Goal: Book appointment/travel/reservation

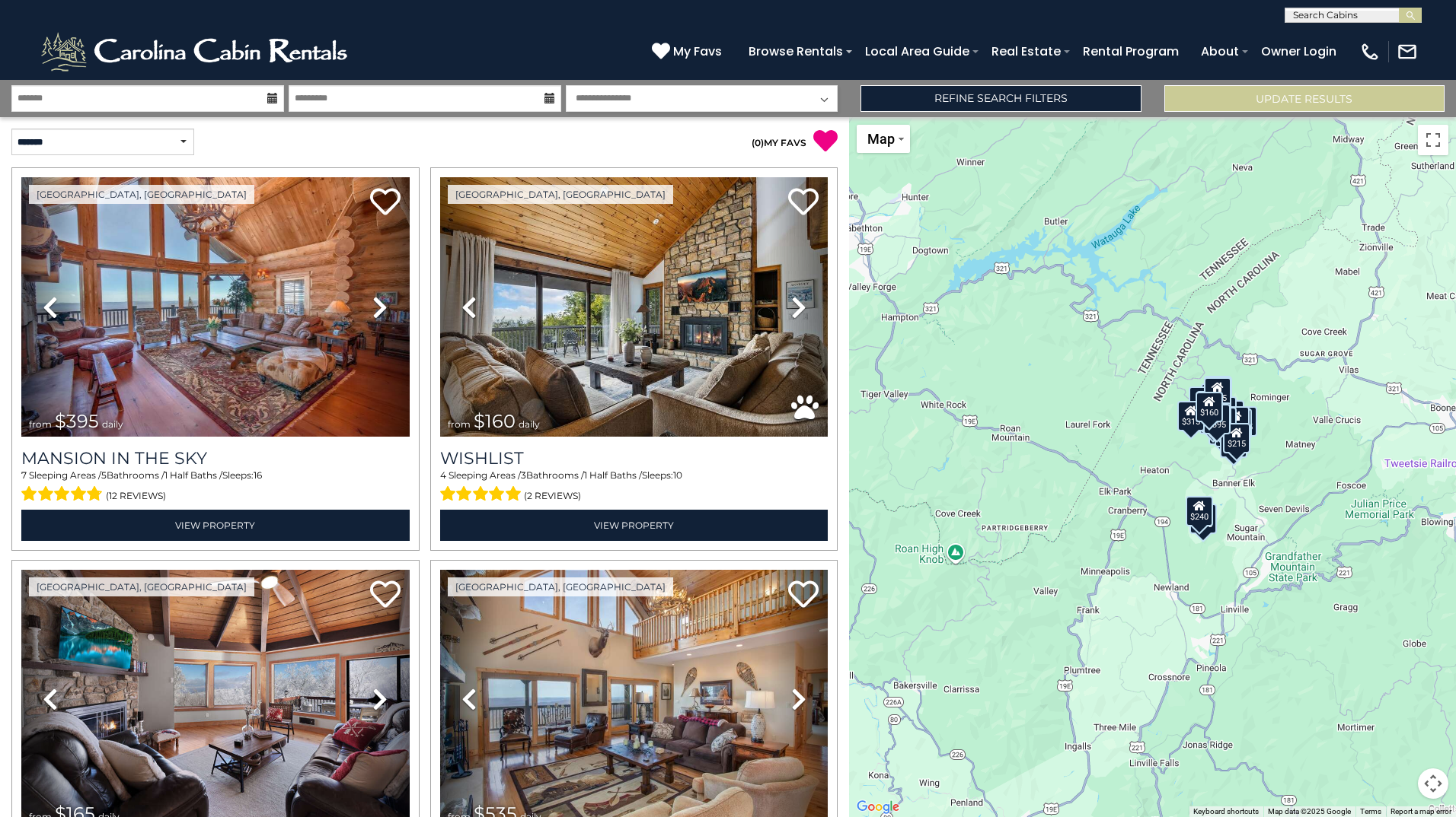
click at [270, 98] on icon at bounding box center [273, 98] width 11 height 11
click at [271, 96] on icon at bounding box center [273, 98] width 11 height 11
click at [202, 100] on input "text" at bounding box center [148, 99] width 272 height 26
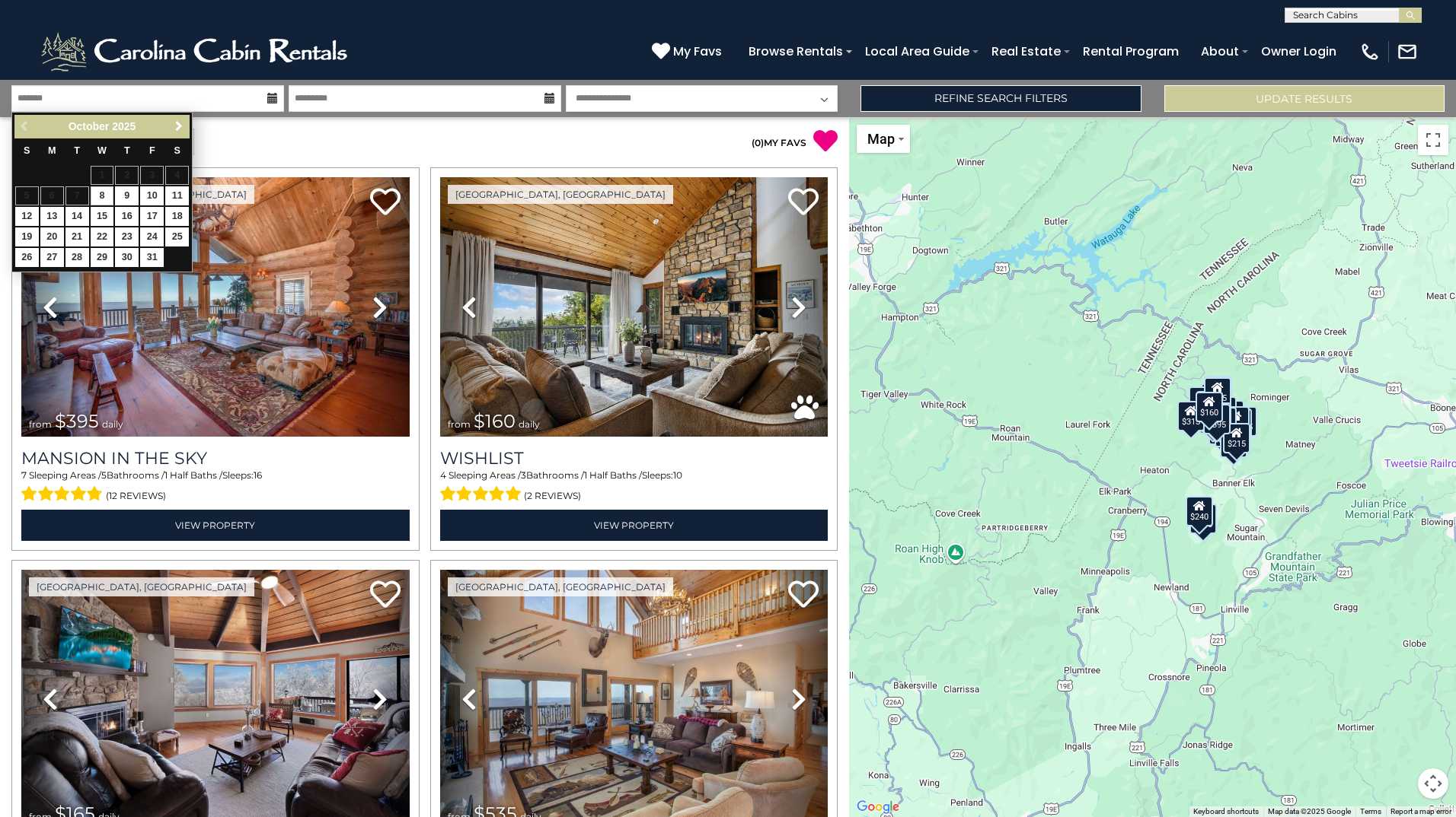
click at [180, 125] on span "Next" at bounding box center [179, 127] width 12 height 12
click at [97, 258] on link "31" at bounding box center [102, 257] width 23 height 19
type input "********"
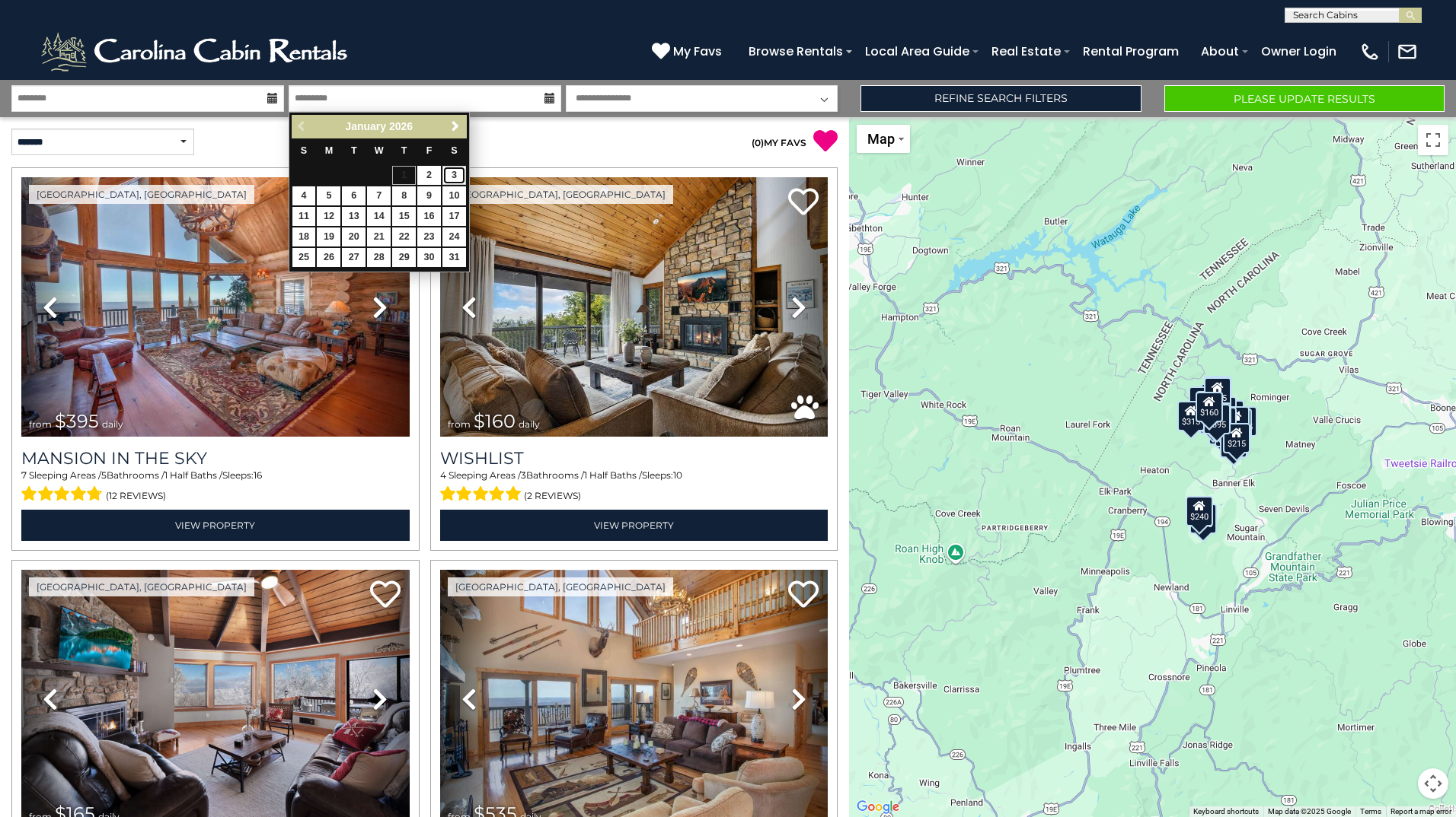
click at [453, 173] on link "3" at bounding box center [454, 175] width 23 height 19
type input "******"
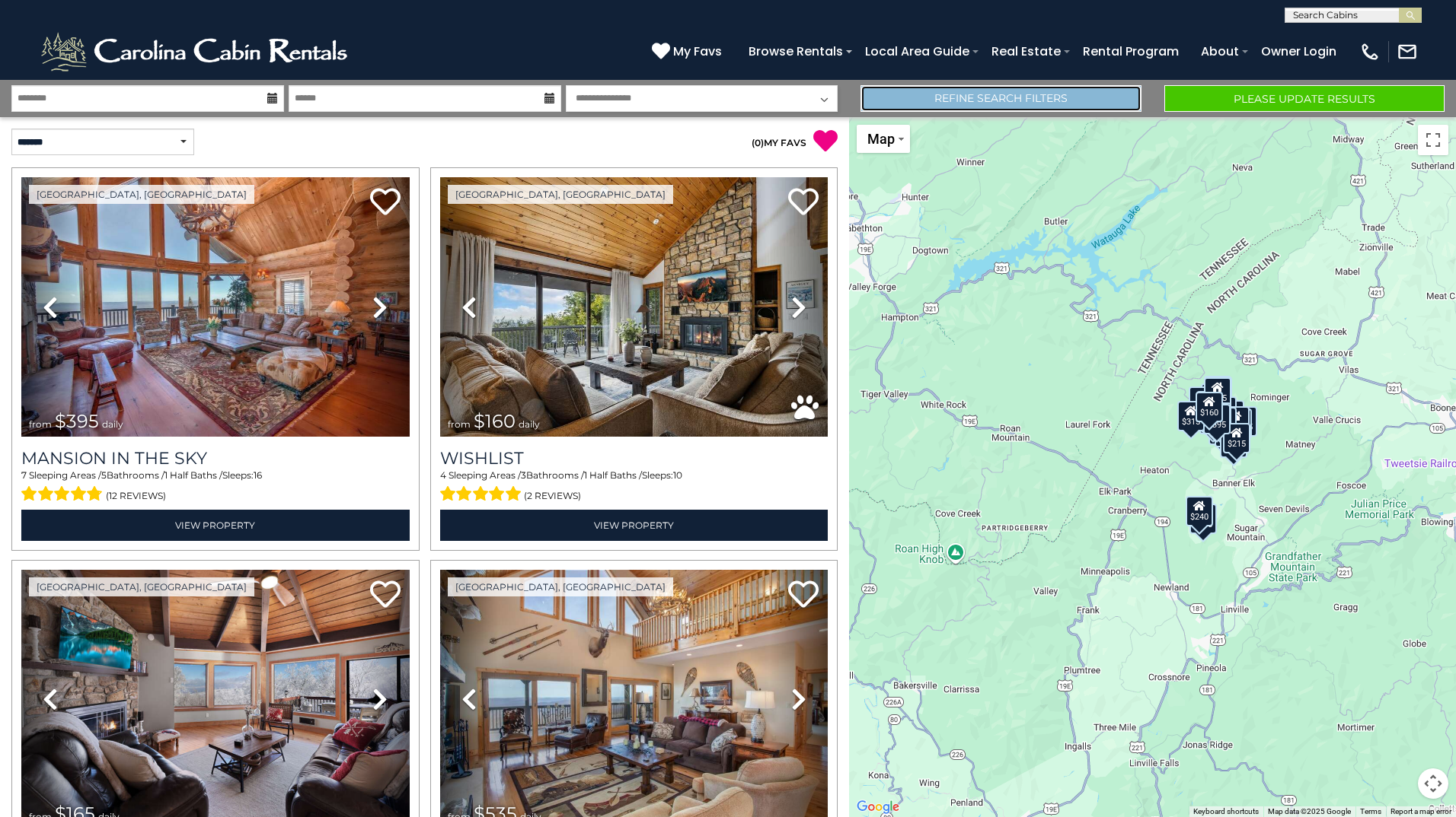
click at [1023, 99] on link "Refine Search Filters" at bounding box center [1000, 99] width 280 height 26
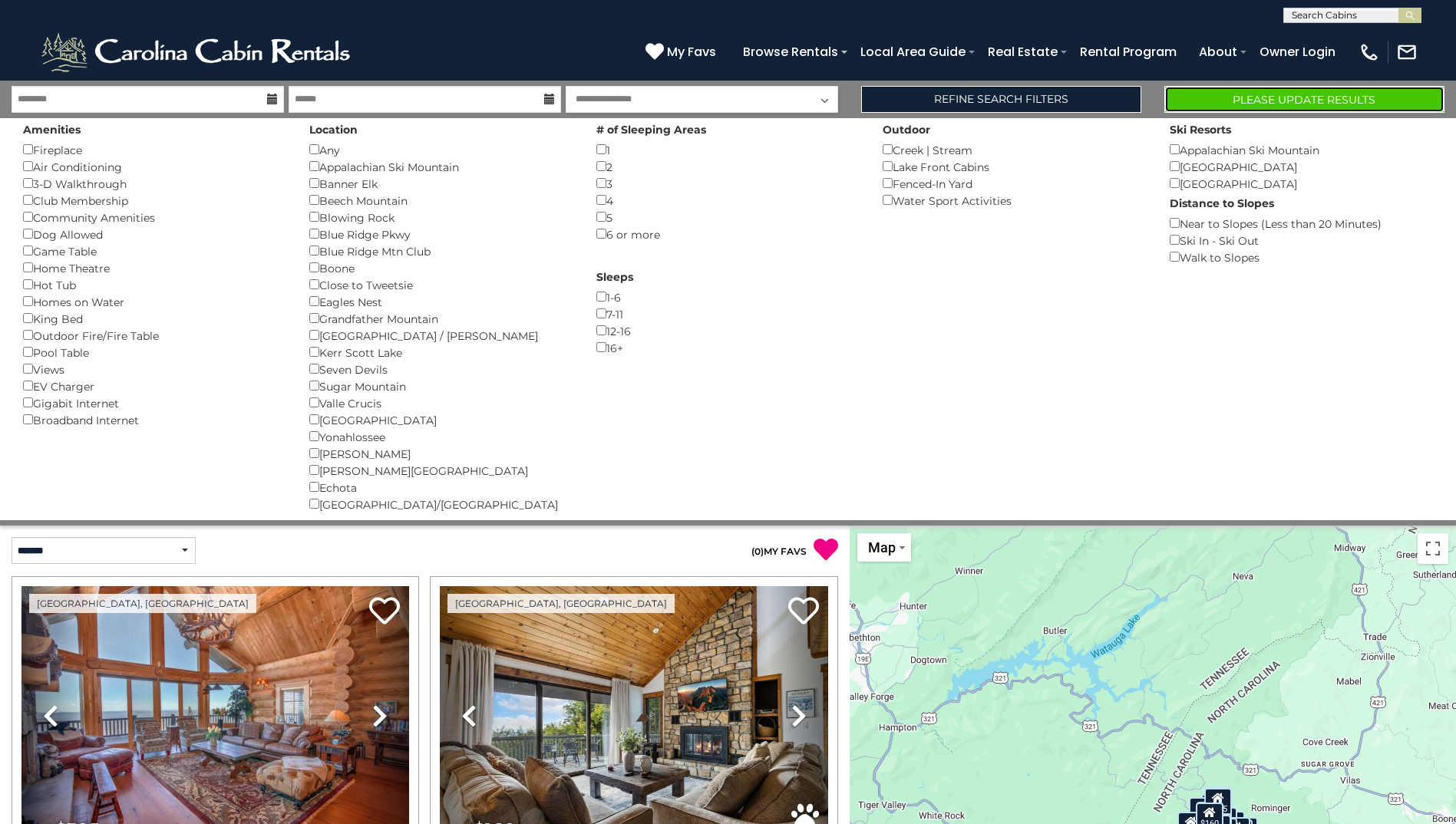
click at [1234, 98] on button "Please Update Results" at bounding box center [1304, 100] width 280 height 27
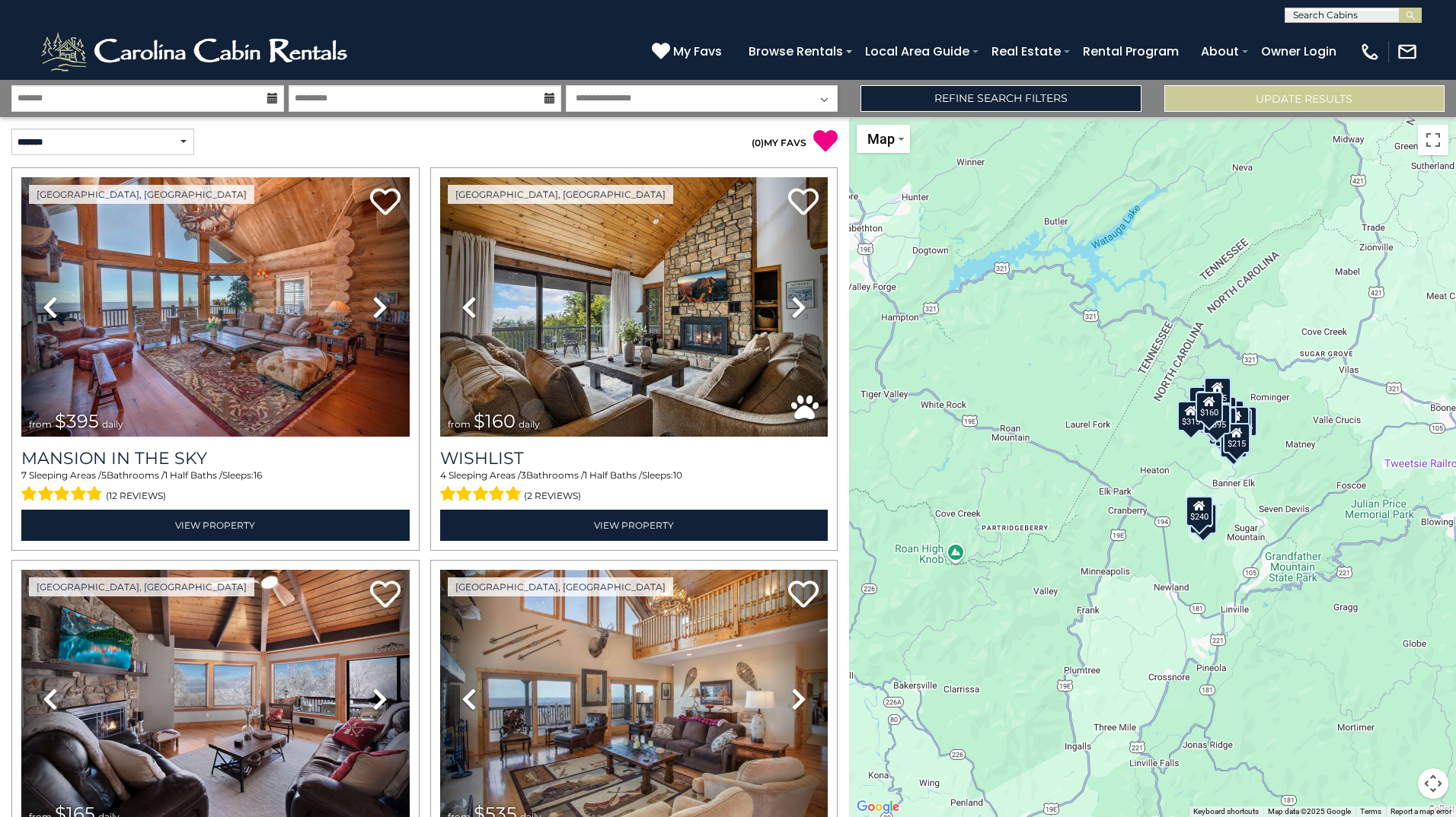
scroll to position [1, 0]
click at [1357, 19] on input "text" at bounding box center [1351, 18] width 133 height 16
type input "****"
click at [1316, 33] on em "Lake" at bounding box center [1304, 36] width 24 height 14
click at [1413, 12] on img "submit" at bounding box center [1410, 16] width 12 height 12
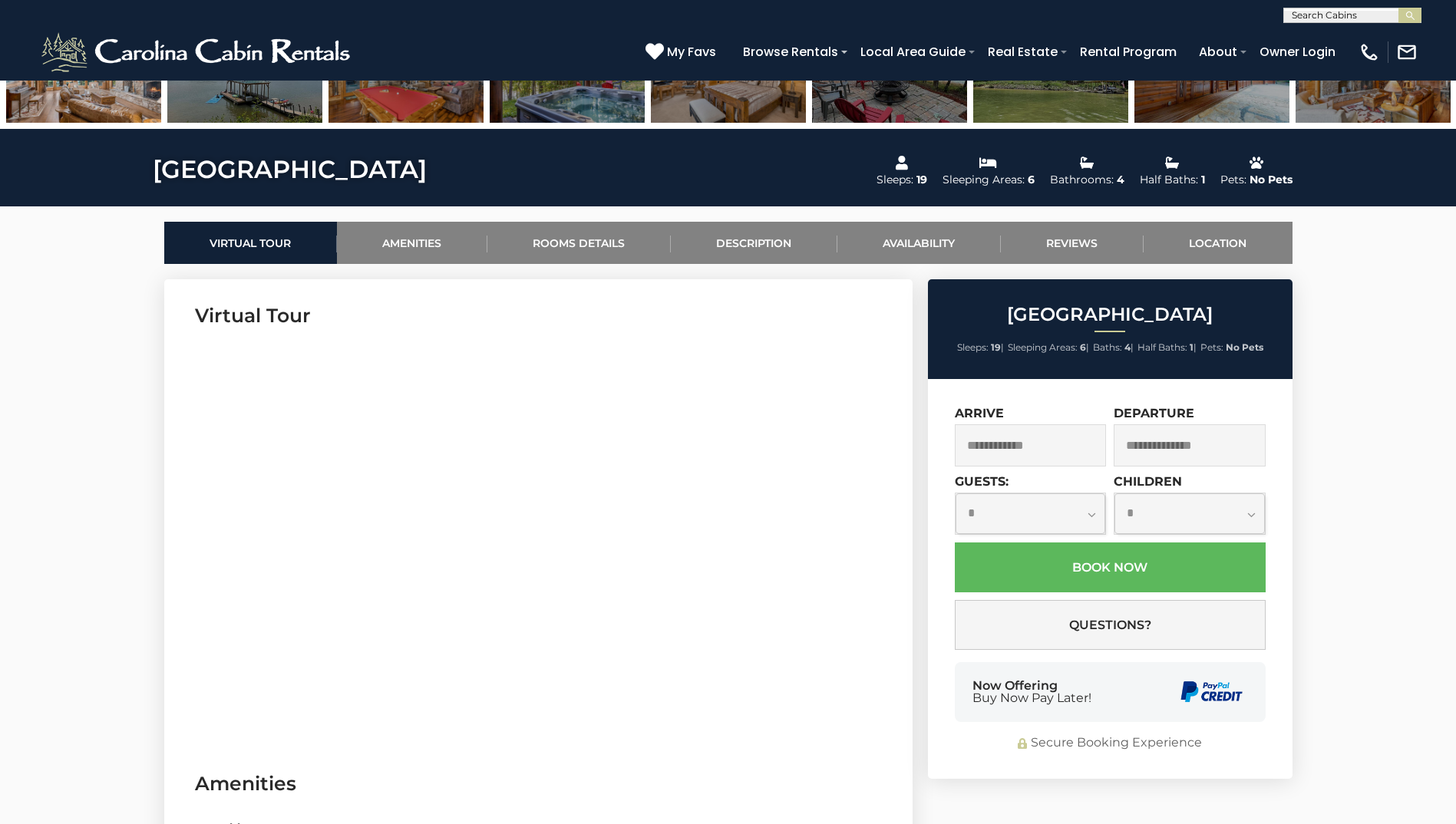
scroll to position [614, 0]
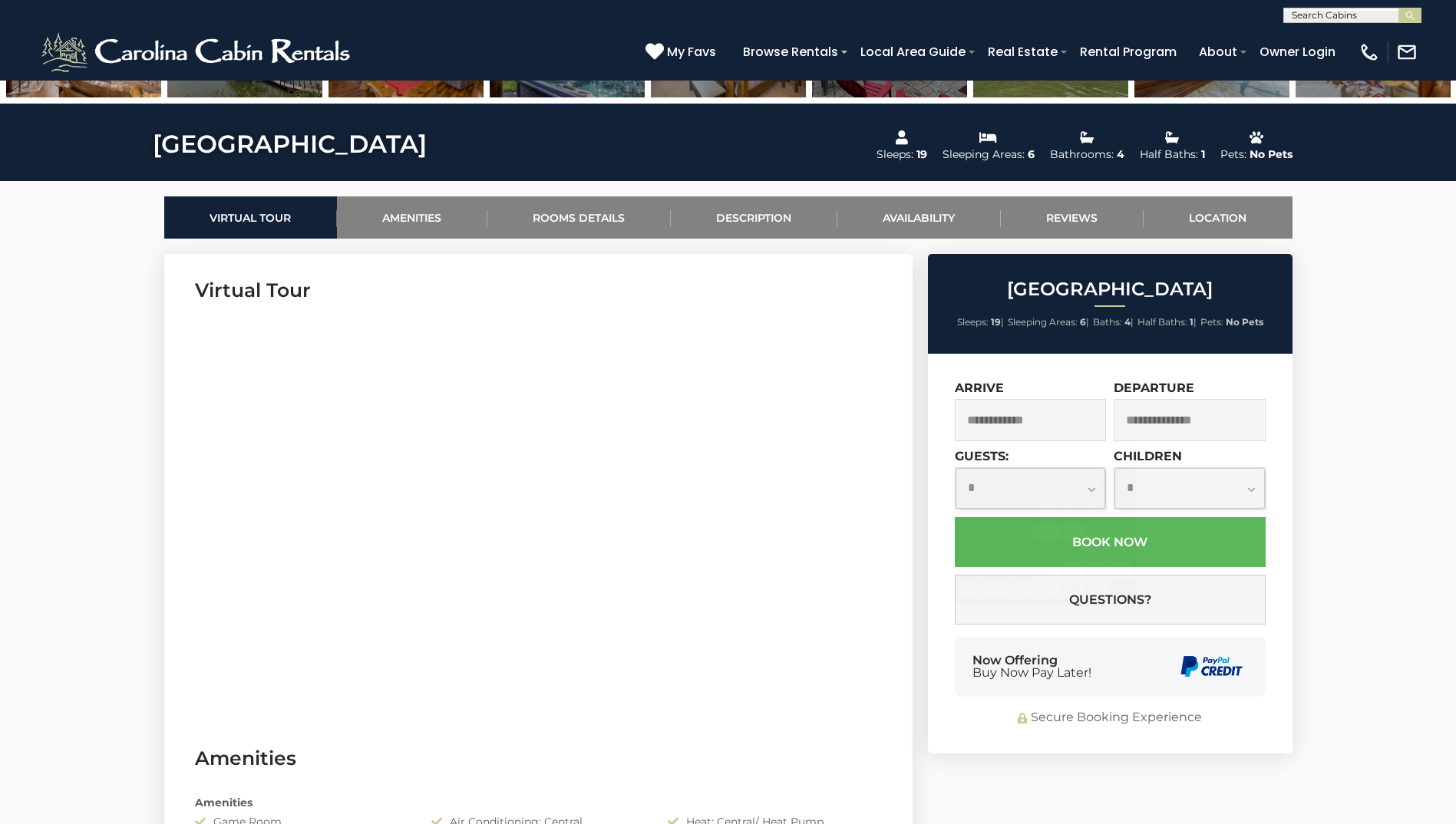
click at [1033, 424] on input "text" at bounding box center [1031, 420] width 152 height 42
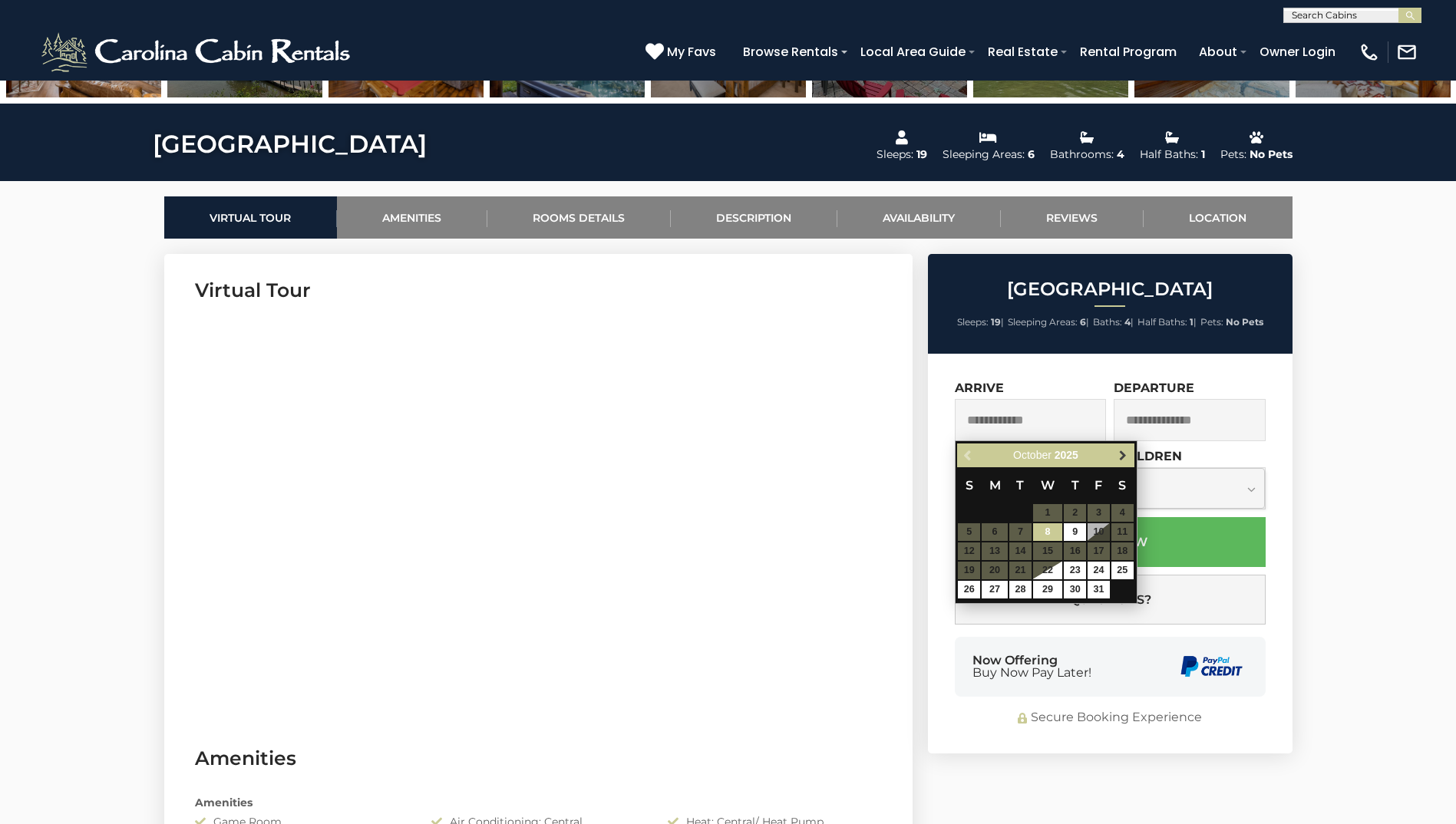
click at [1122, 458] on span "Next" at bounding box center [1123, 456] width 13 height 13
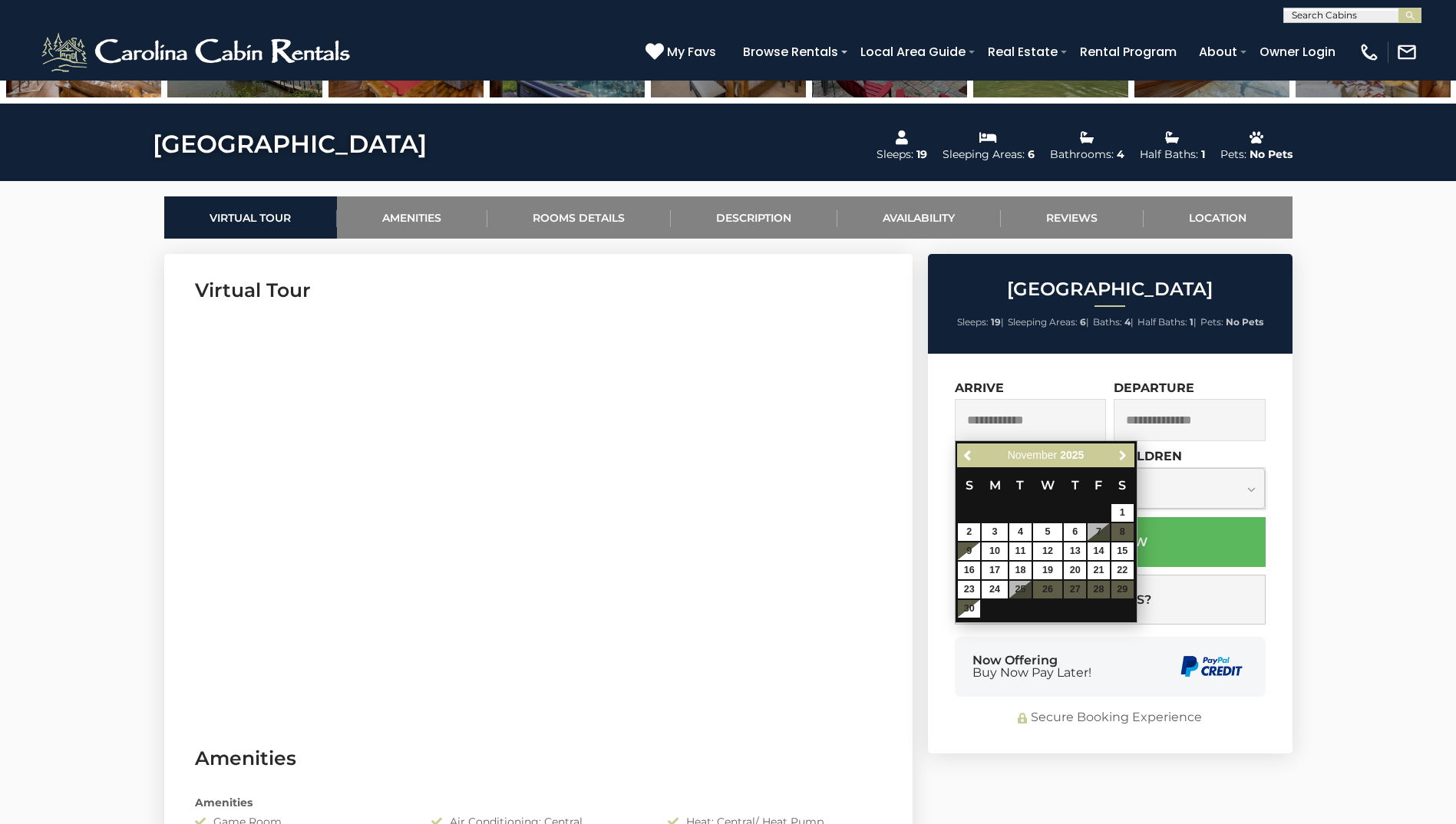
click at [1122, 458] on span "Next" at bounding box center [1123, 456] width 13 height 13
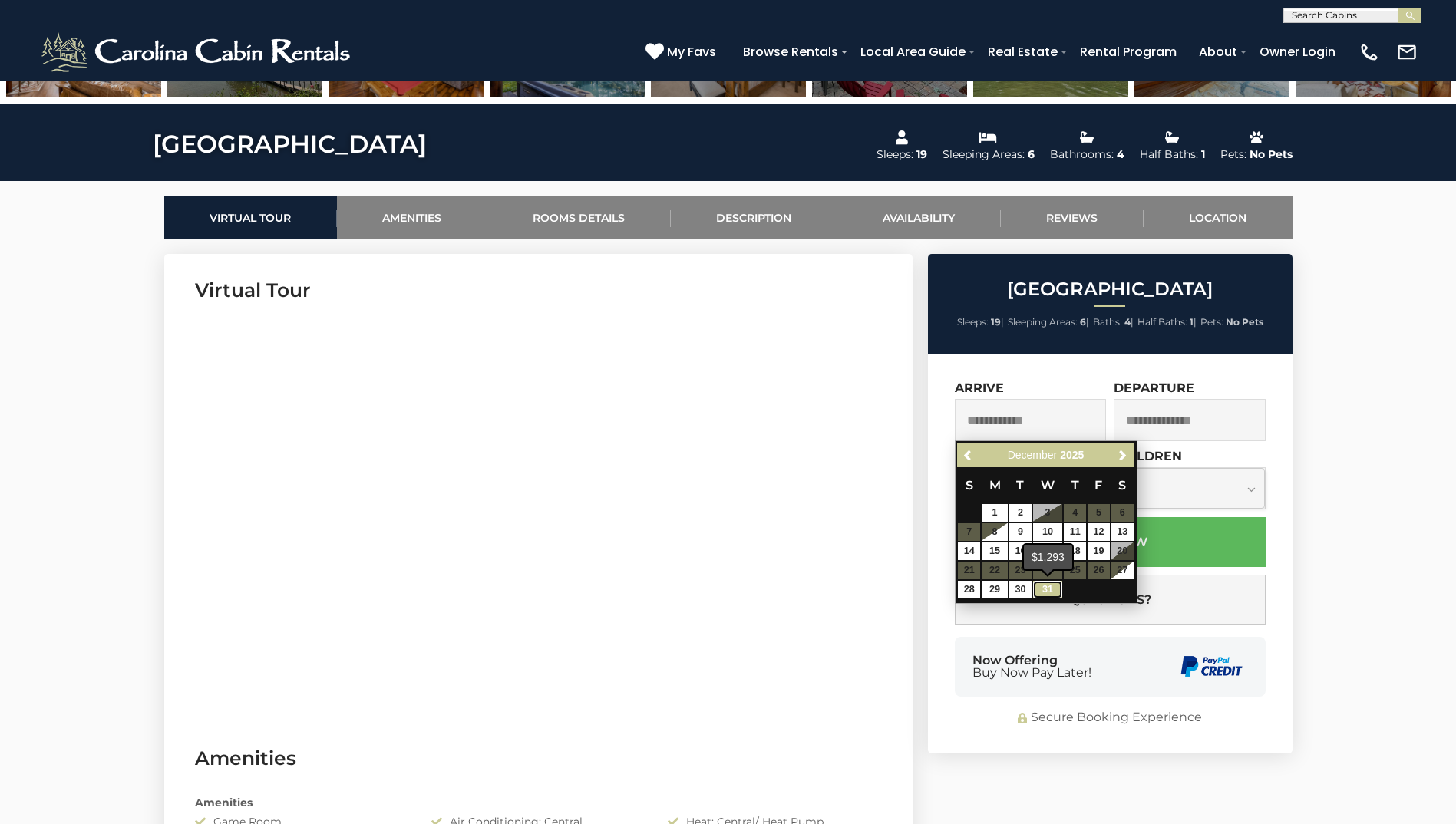
click at [1051, 592] on link "31" at bounding box center [1048, 590] width 29 height 18
type input "**********"
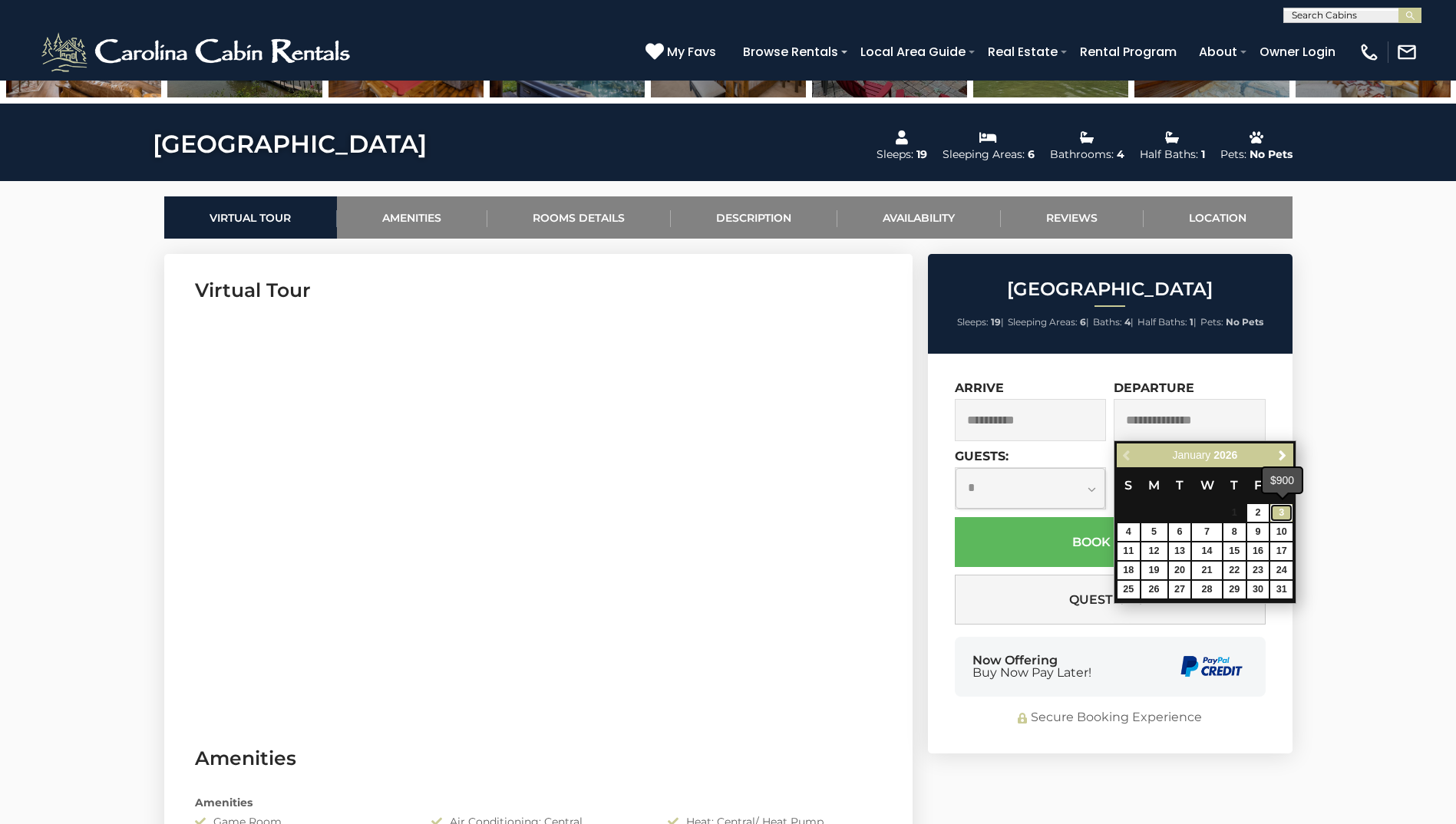
click at [1287, 516] on link "3" at bounding box center [1281, 513] width 22 height 18
type input "**********"
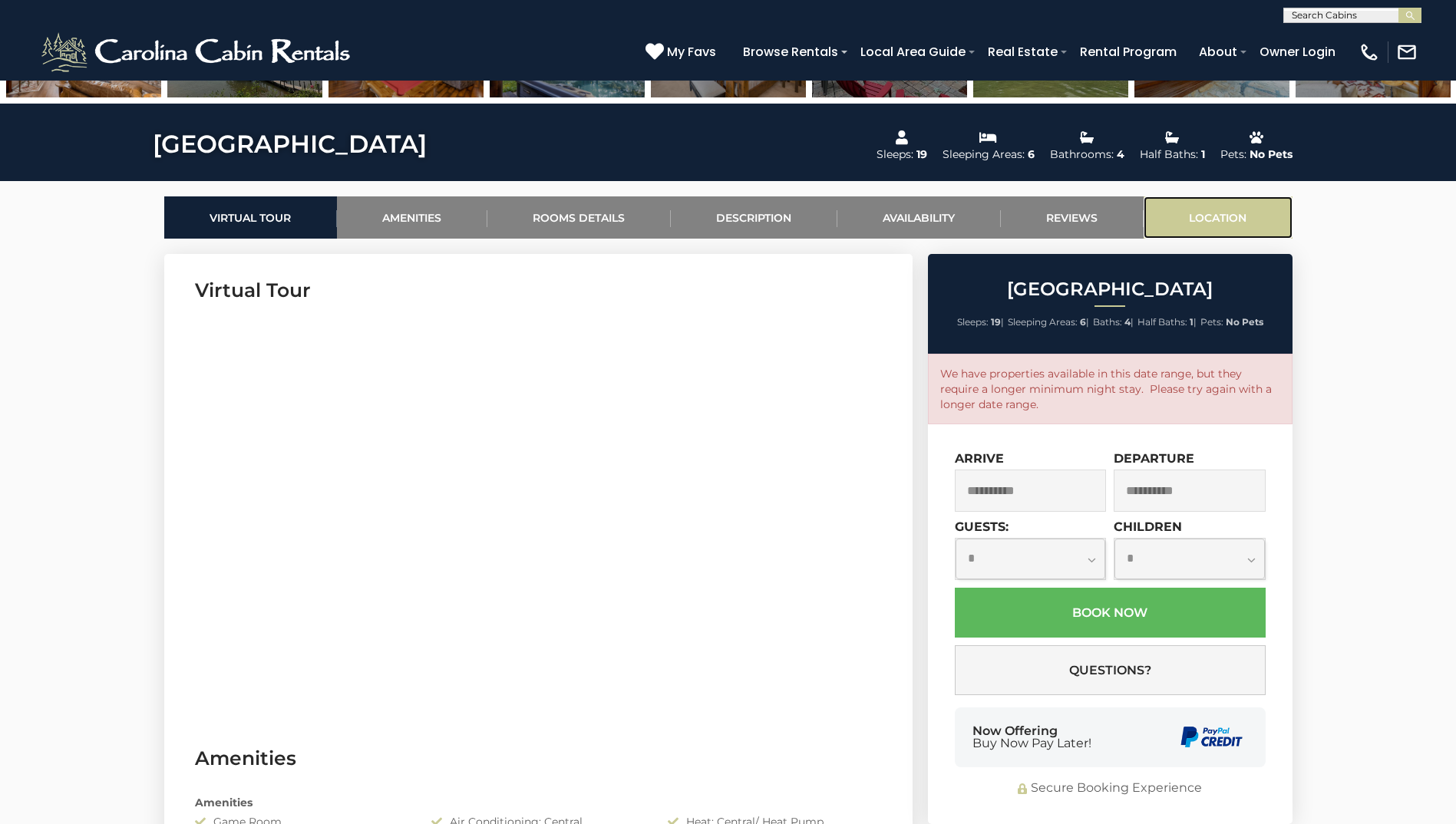
click at [1229, 216] on link "Location" at bounding box center [1218, 218] width 149 height 42
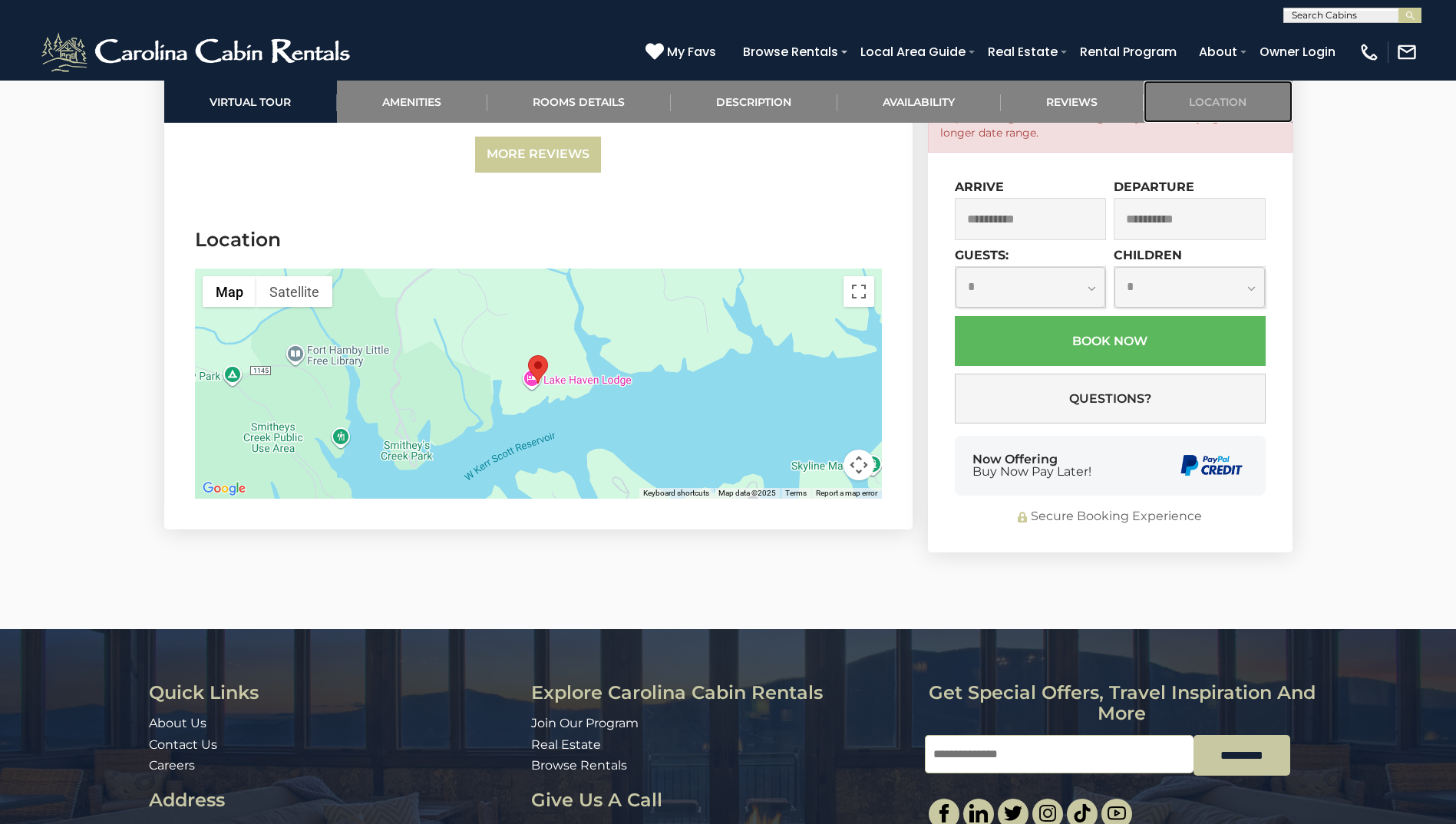
scroll to position [5094, 0]
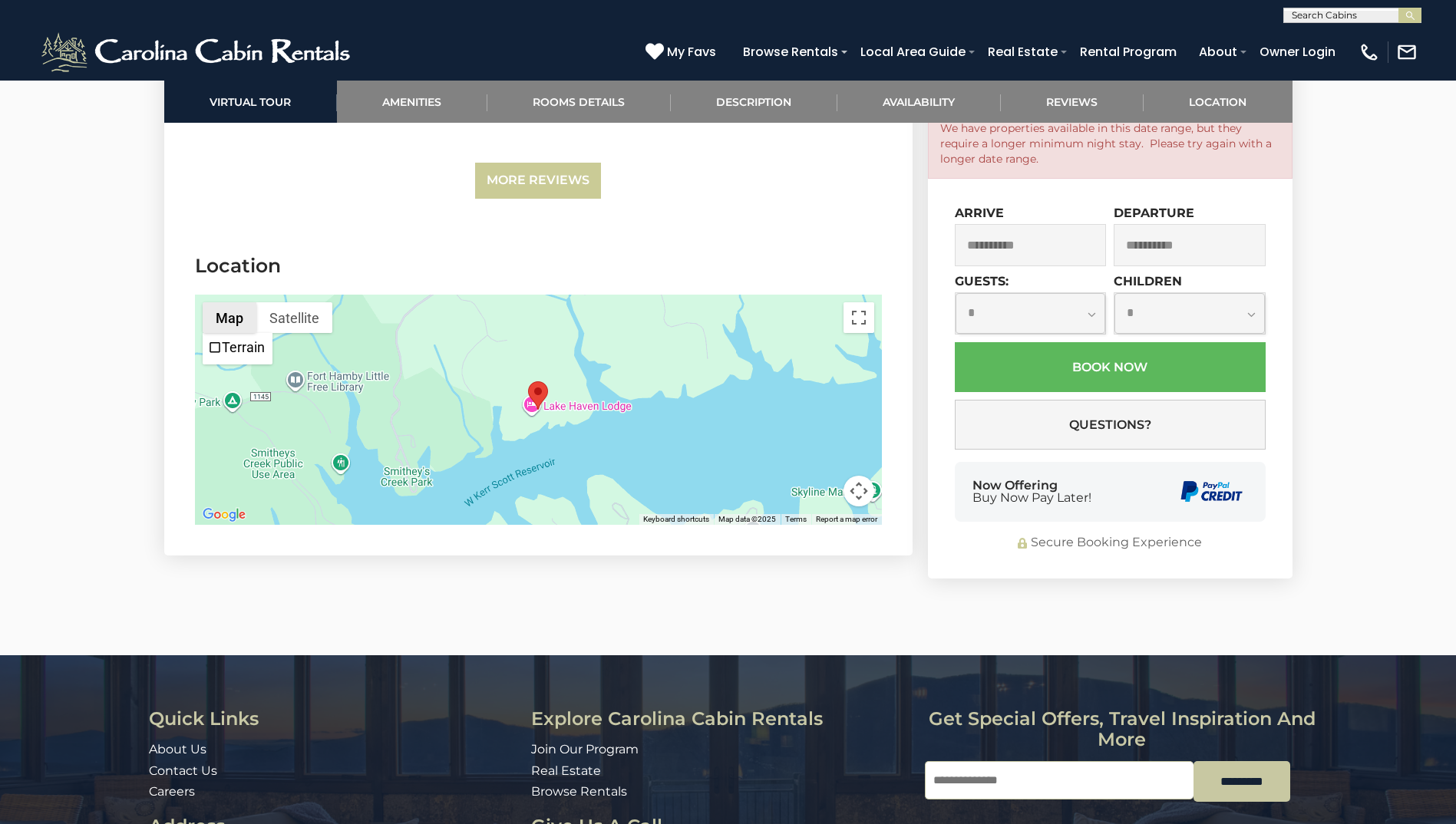
click at [236, 303] on button "Map" at bounding box center [229, 318] width 54 height 31
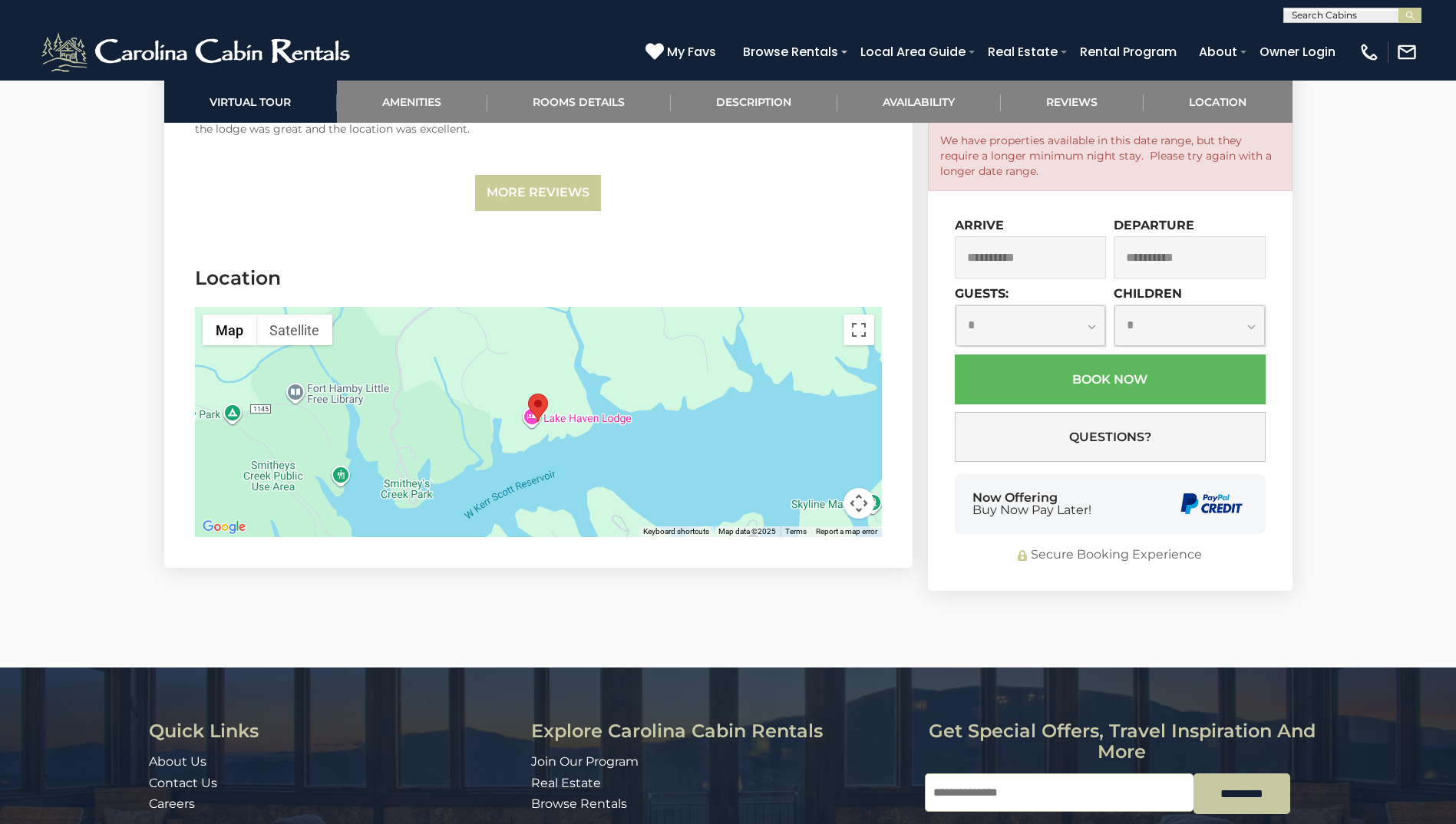
scroll to position [5057, 0]
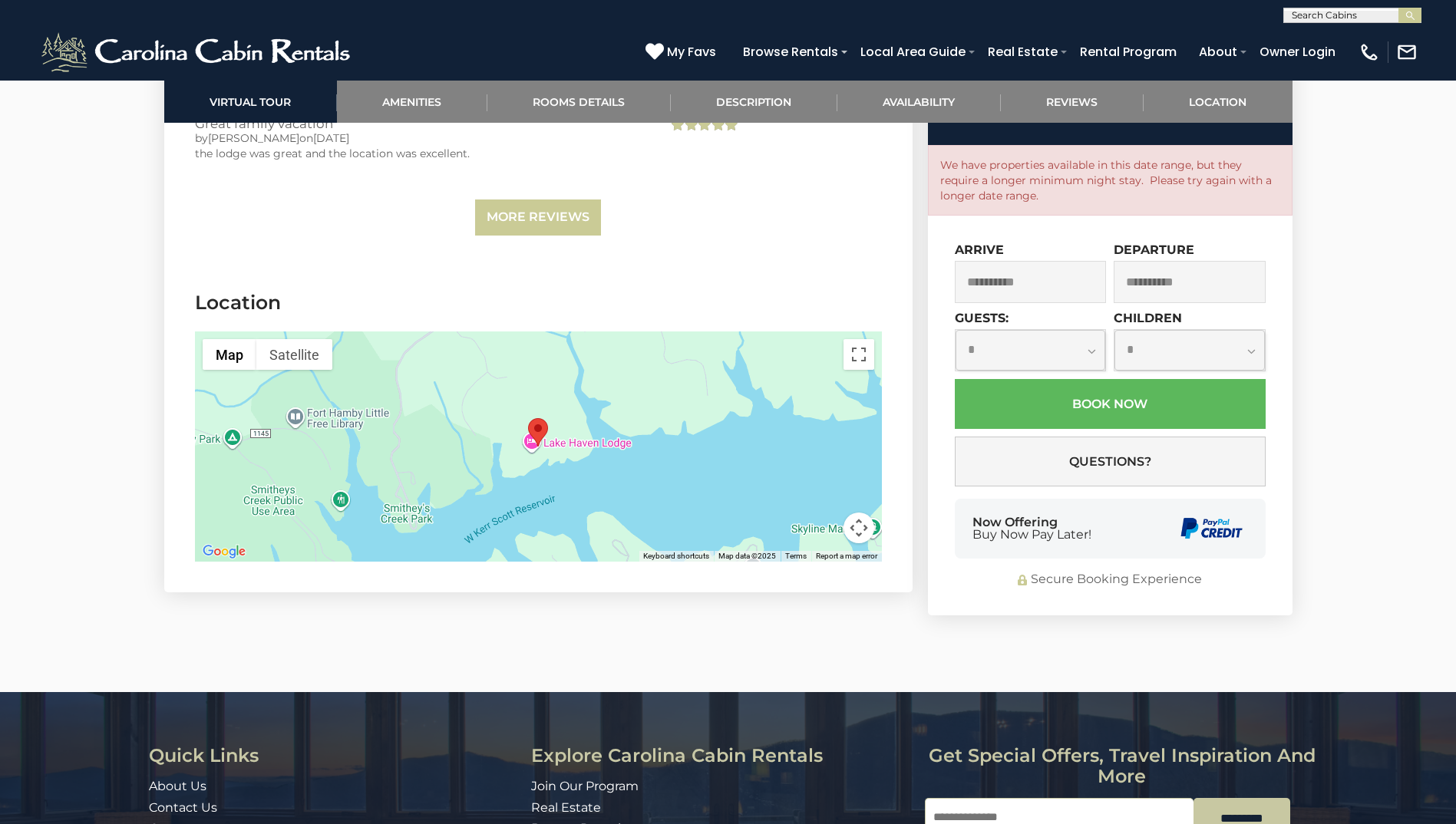
click at [538, 418] on img "Lake Haven Lodge" at bounding box center [537, 432] width 20 height 28
click at [856, 513] on button "Map camera controls" at bounding box center [859, 528] width 31 height 31
click at [708, 414] on div at bounding box center [539, 447] width 687 height 231
click at [861, 339] on button "Toggle fullscreen view" at bounding box center [859, 354] width 31 height 31
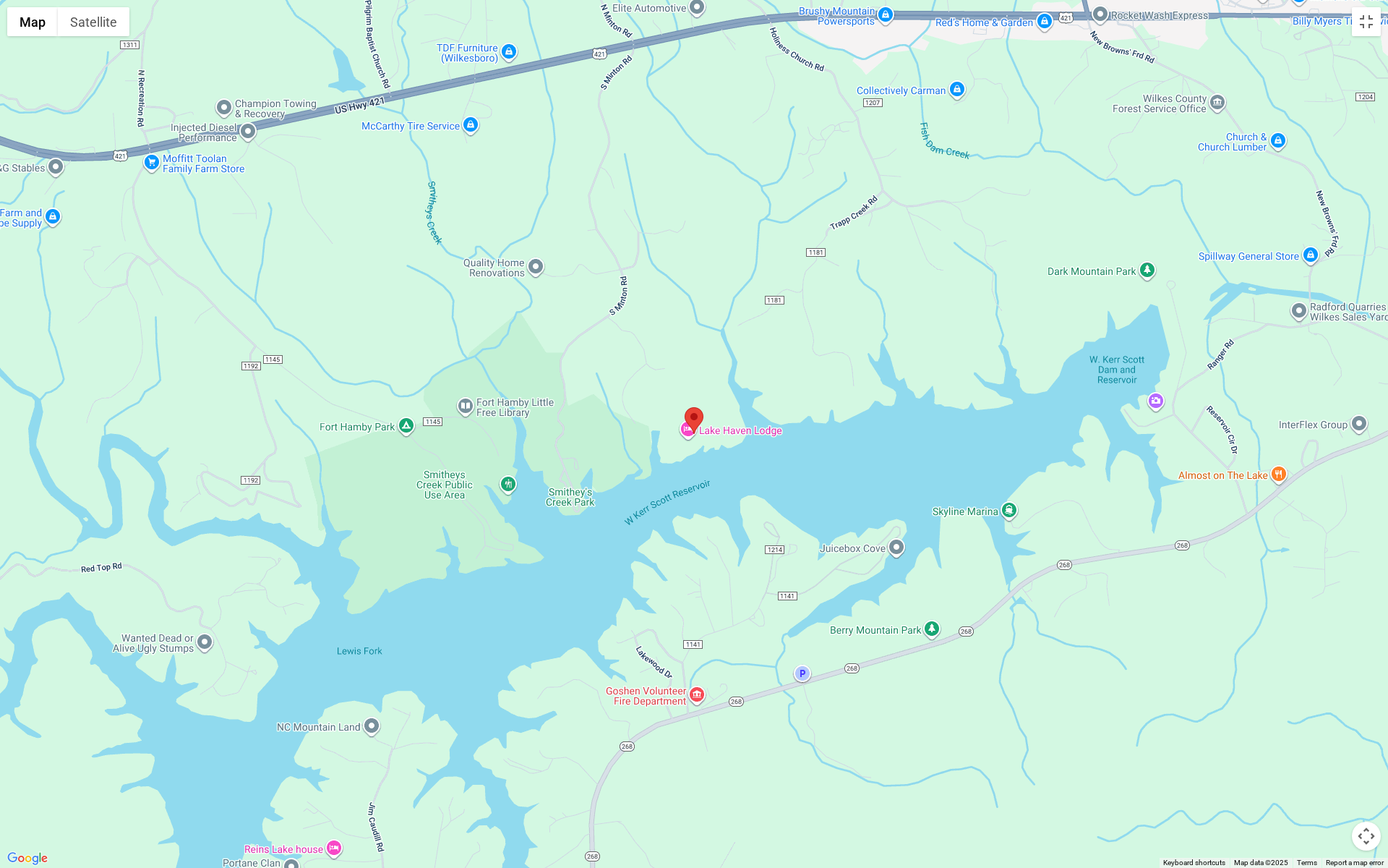
click at [673, 286] on div at bounding box center [694, 434] width 1388 height 868
click at [762, 17] on div at bounding box center [694, 434] width 1388 height 868
click at [735, 28] on div at bounding box center [694, 434] width 1388 height 868
click at [724, 27] on div at bounding box center [694, 434] width 1388 height 868
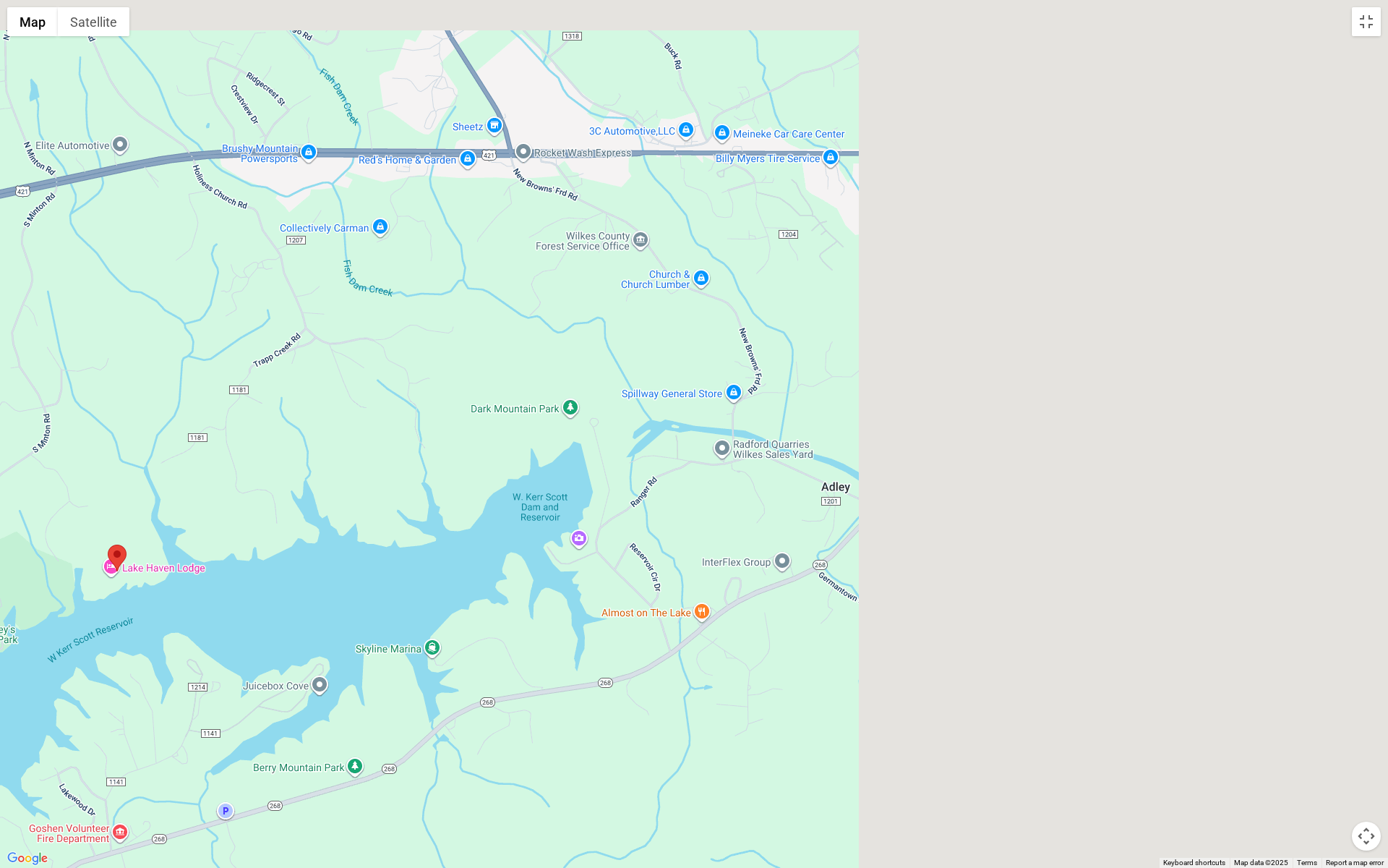
drag, startPoint x: 714, startPoint y: 17, endPoint x: 134, endPoint y: 156, distance: 596.4
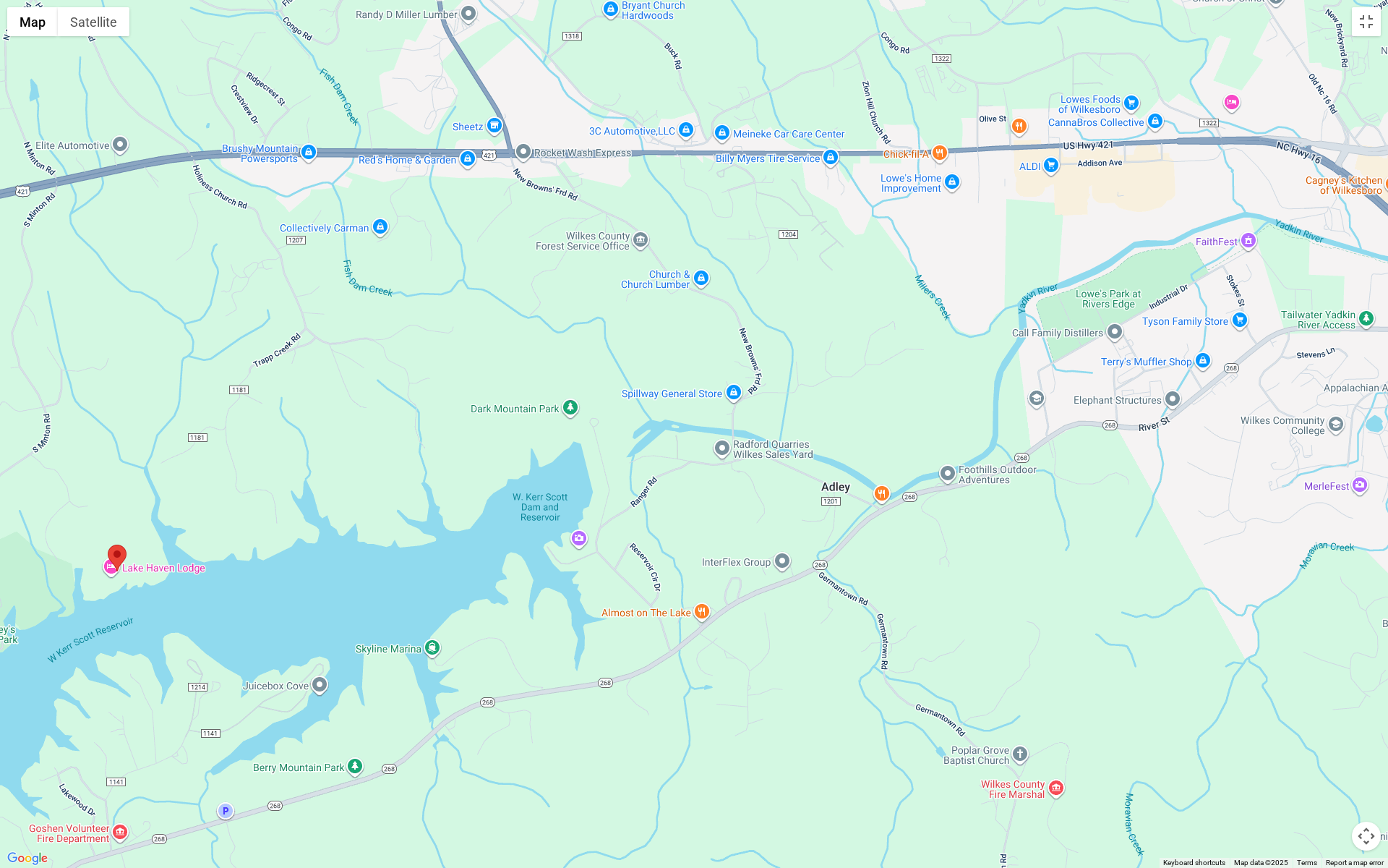
click at [136, 156] on div at bounding box center [694, 434] width 1388 height 868
drag, startPoint x: 307, startPoint y: 327, endPoint x: 297, endPoint y: 319, distance: 12.8
click at [307, 326] on div at bounding box center [694, 434] width 1388 height 868
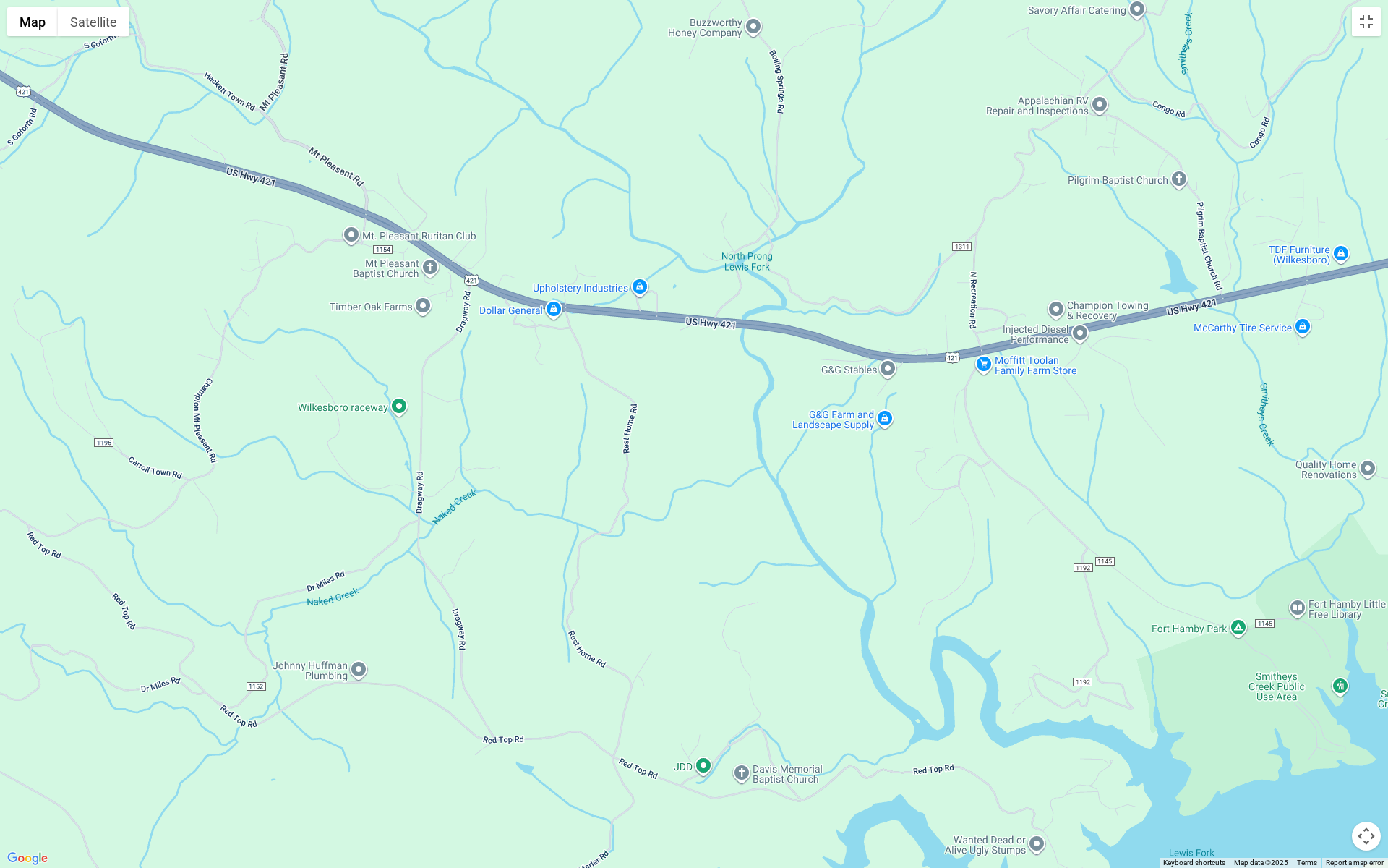
drag, startPoint x: 296, startPoint y: 318, endPoint x: 1708, endPoint y: 382, distance: 1413.4
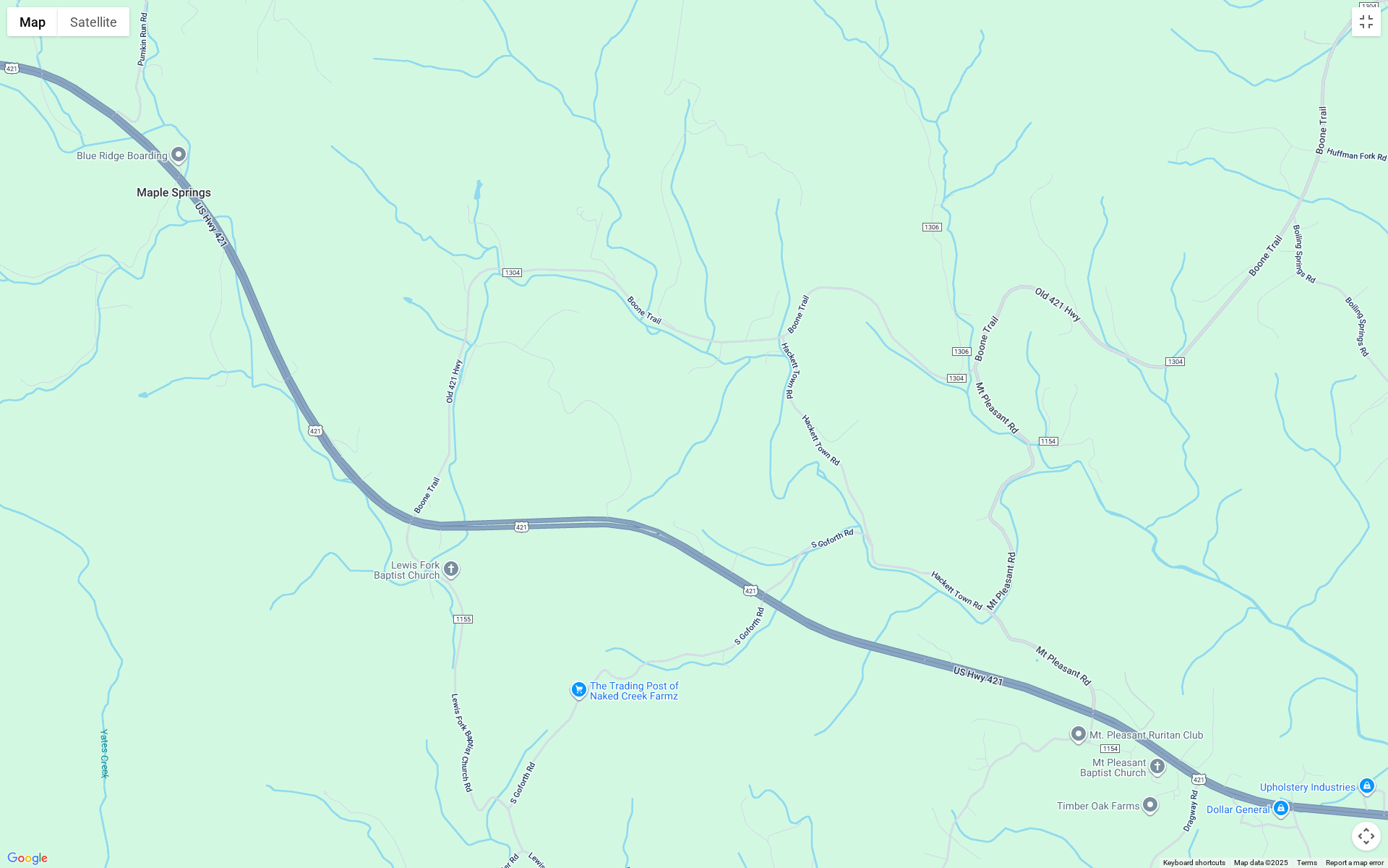
drag, startPoint x: 328, startPoint y: 366, endPoint x: 1056, endPoint y: 867, distance: 883.7
click at [1056, 776] on div at bounding box center [694, 434] width 1388 height 868
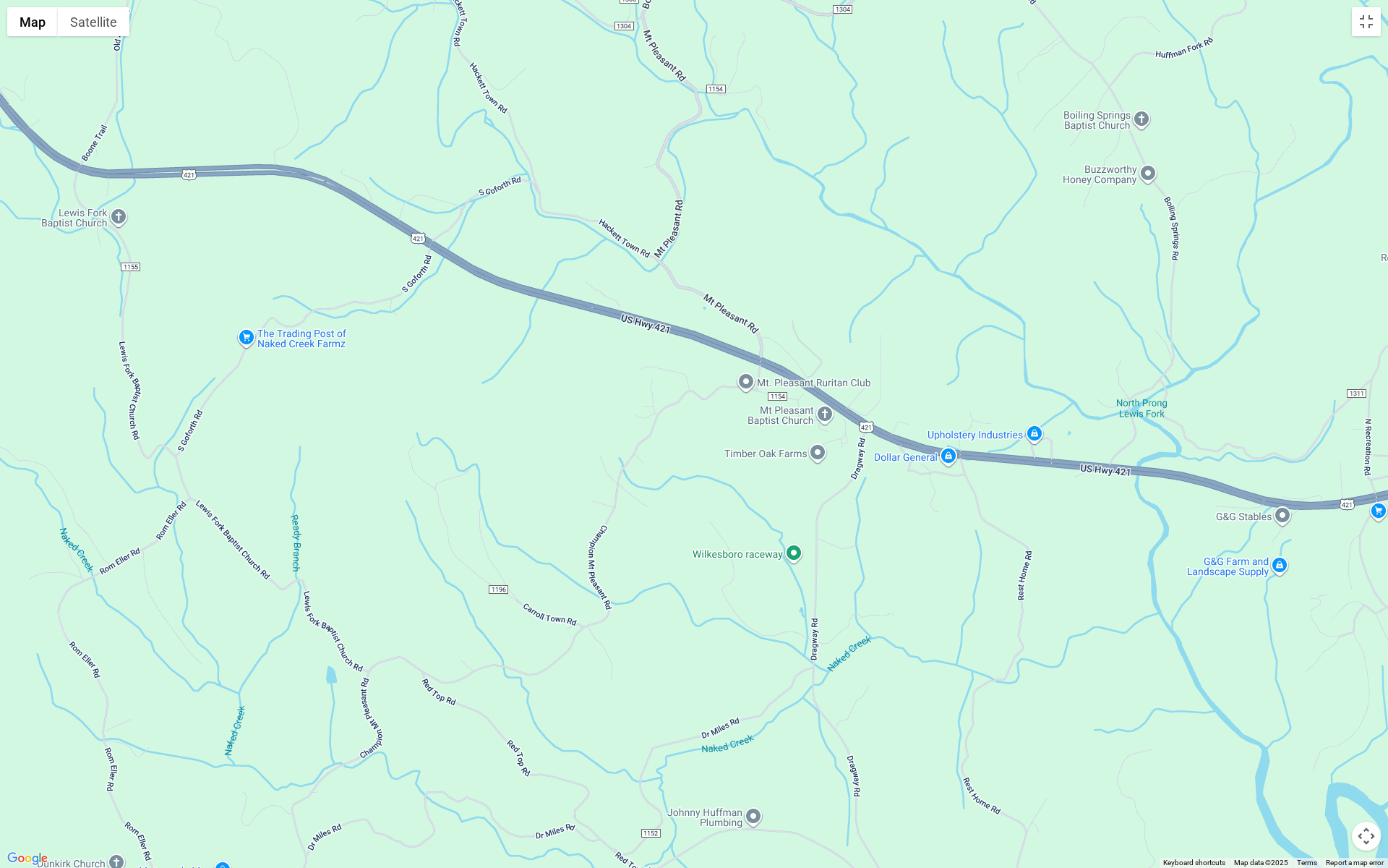
drag, startPoint x: 341, startPoint y: 389, endPoint x: 0, endPoint y: 0, distance: 517.3
click at [0, 0] on div at bounding box center [694, 434] width 1388 height 868
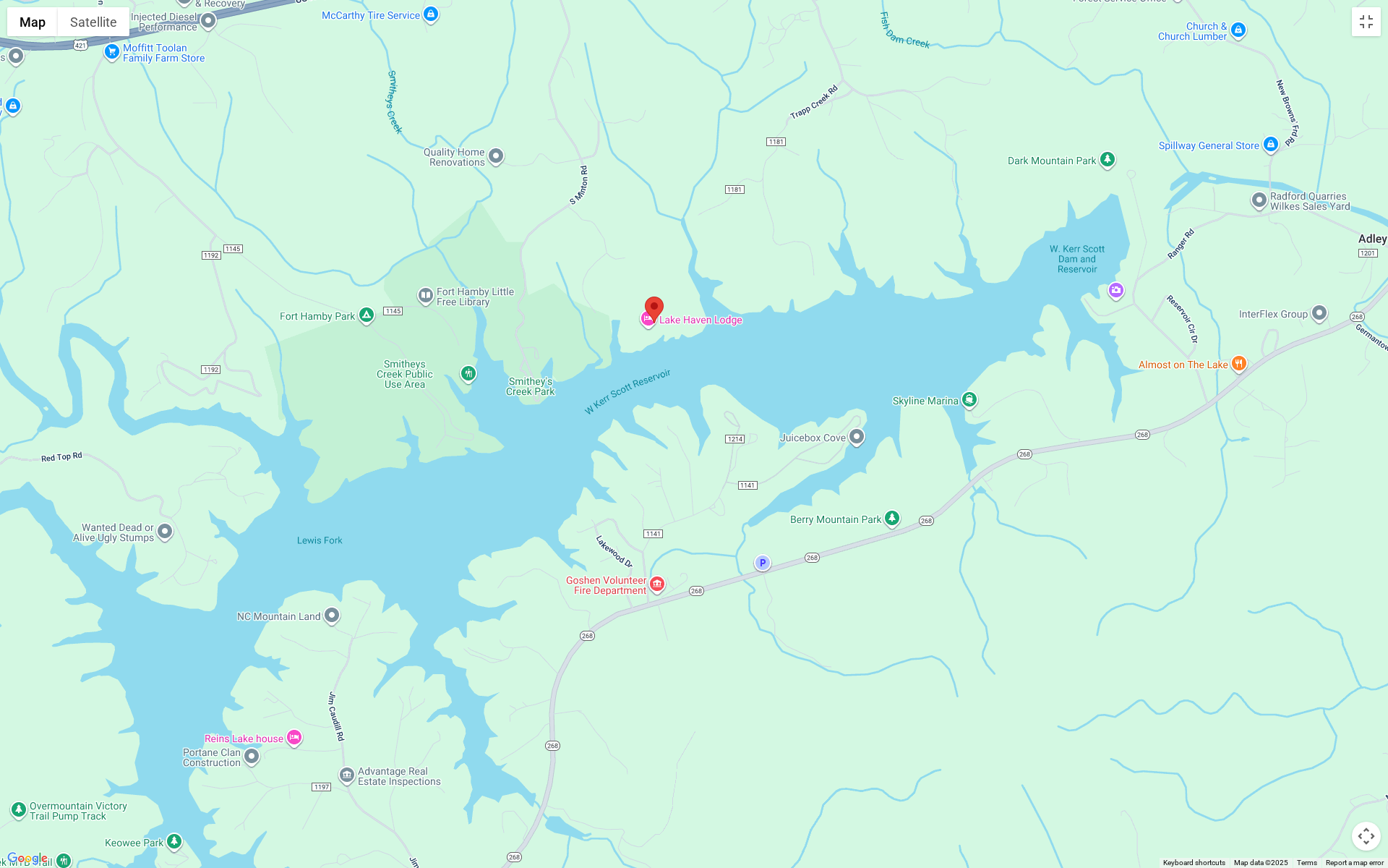
drag, startPoint x: 1268, startPoint y: 735, endPoint x: 121, endPoint y: 241, distance: 1248.9
click at [1, 272] on div at bounding box center [694, 434] width 1388 height 868
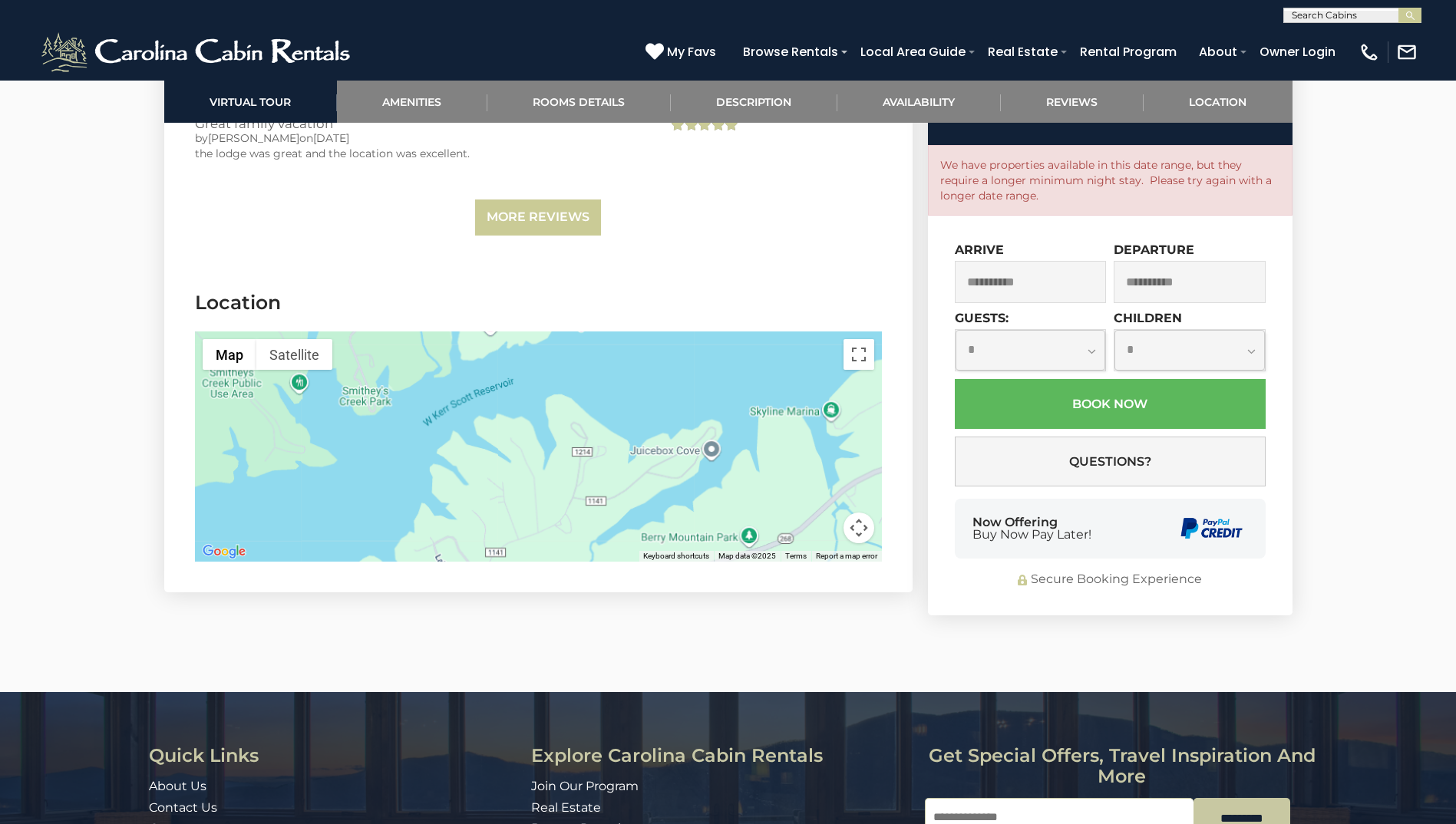
click at [1092, 330] on select "**********" at bounding box center [1031, 350] width 151 height 41
select select "*"
click at [956, 330] on select "**********" at bounding box center [1031, 350] width 151 height 41
click at [1250, 330] on select "**********" at bounding box center [1189, 350] width 151 height 41
select select "*"
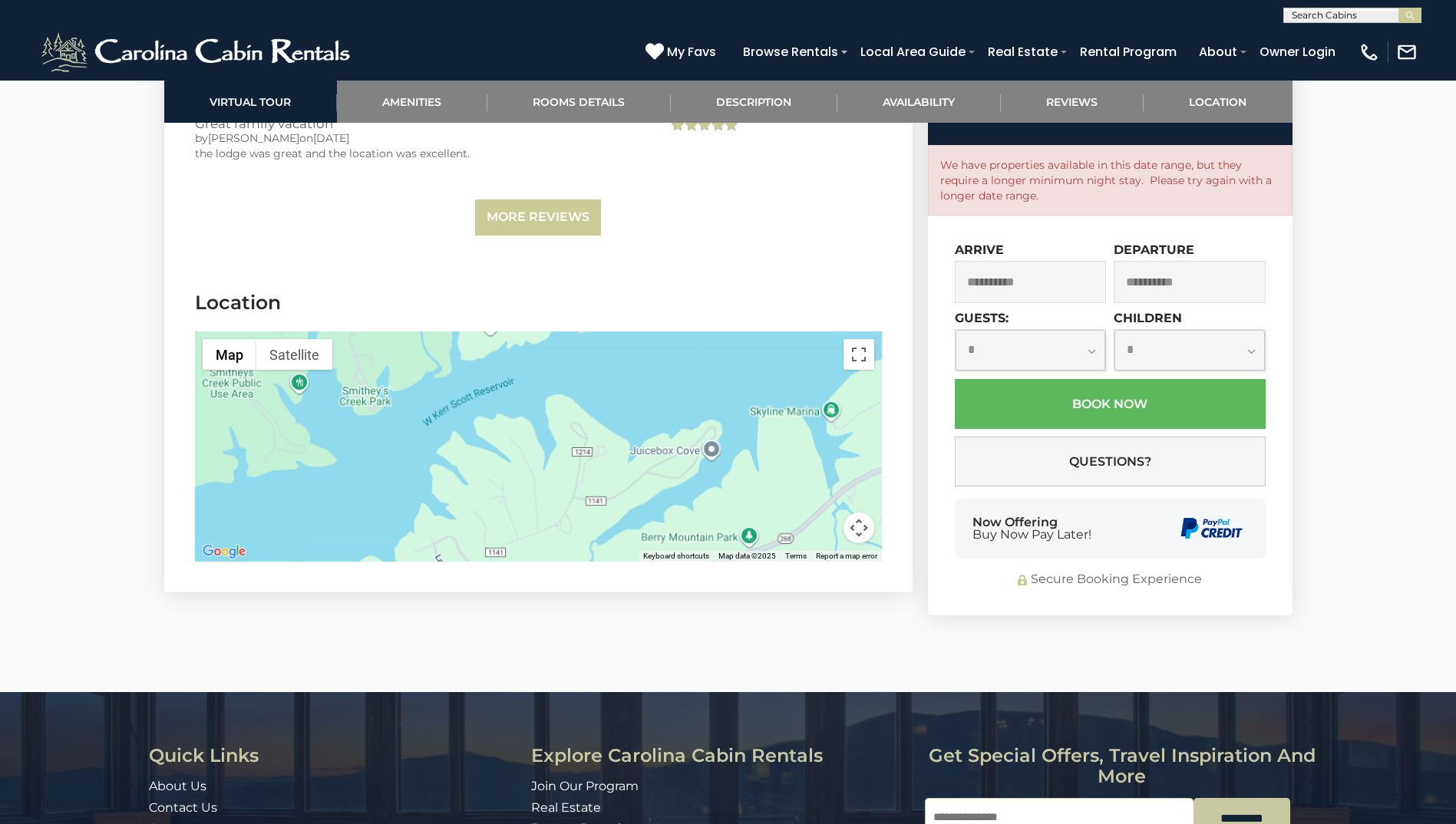
click at [1114, 330] on select "**********" at bounding box center [1189, 350] width 151 height 41
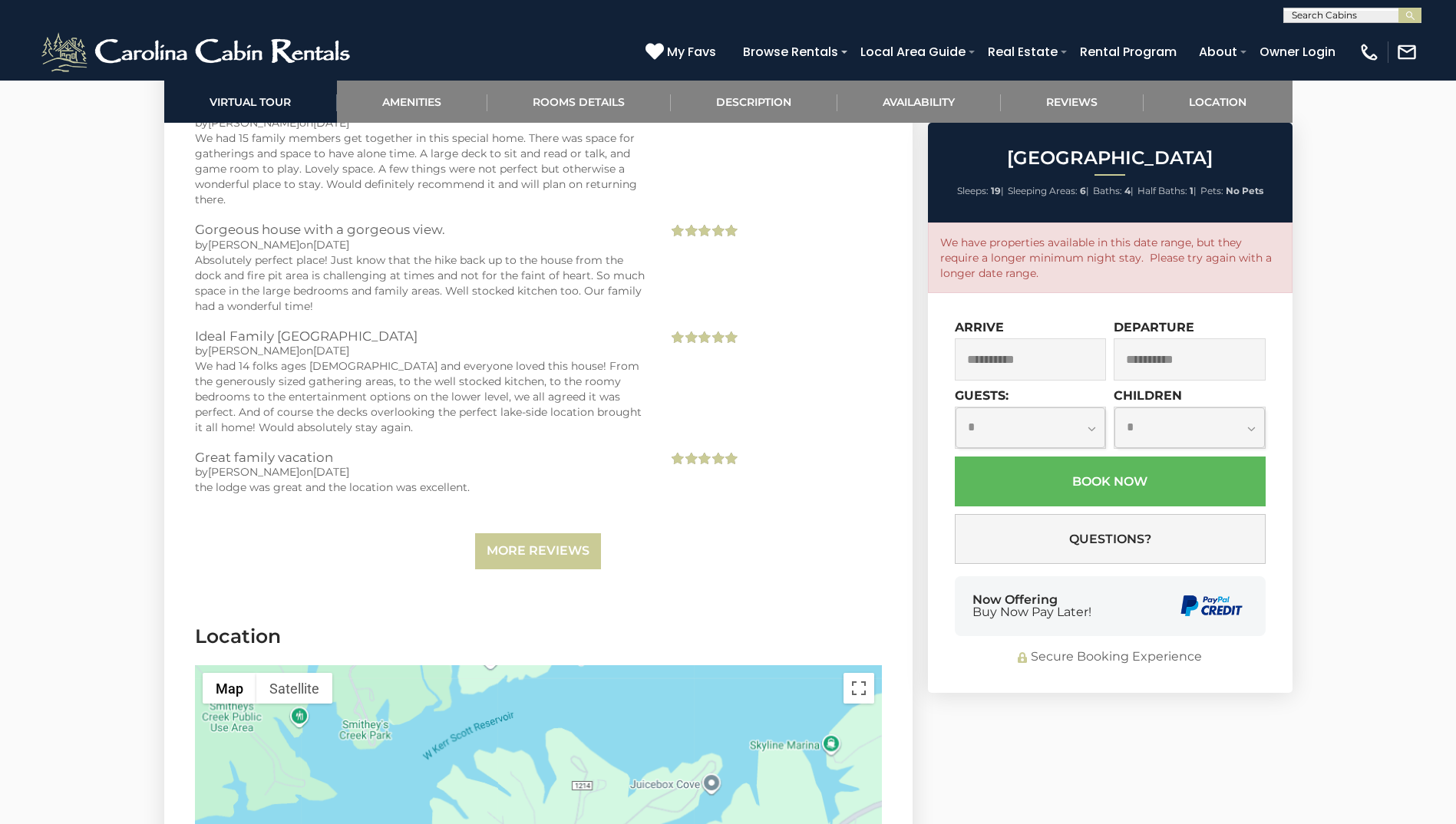
scroll to position [4750, 0]
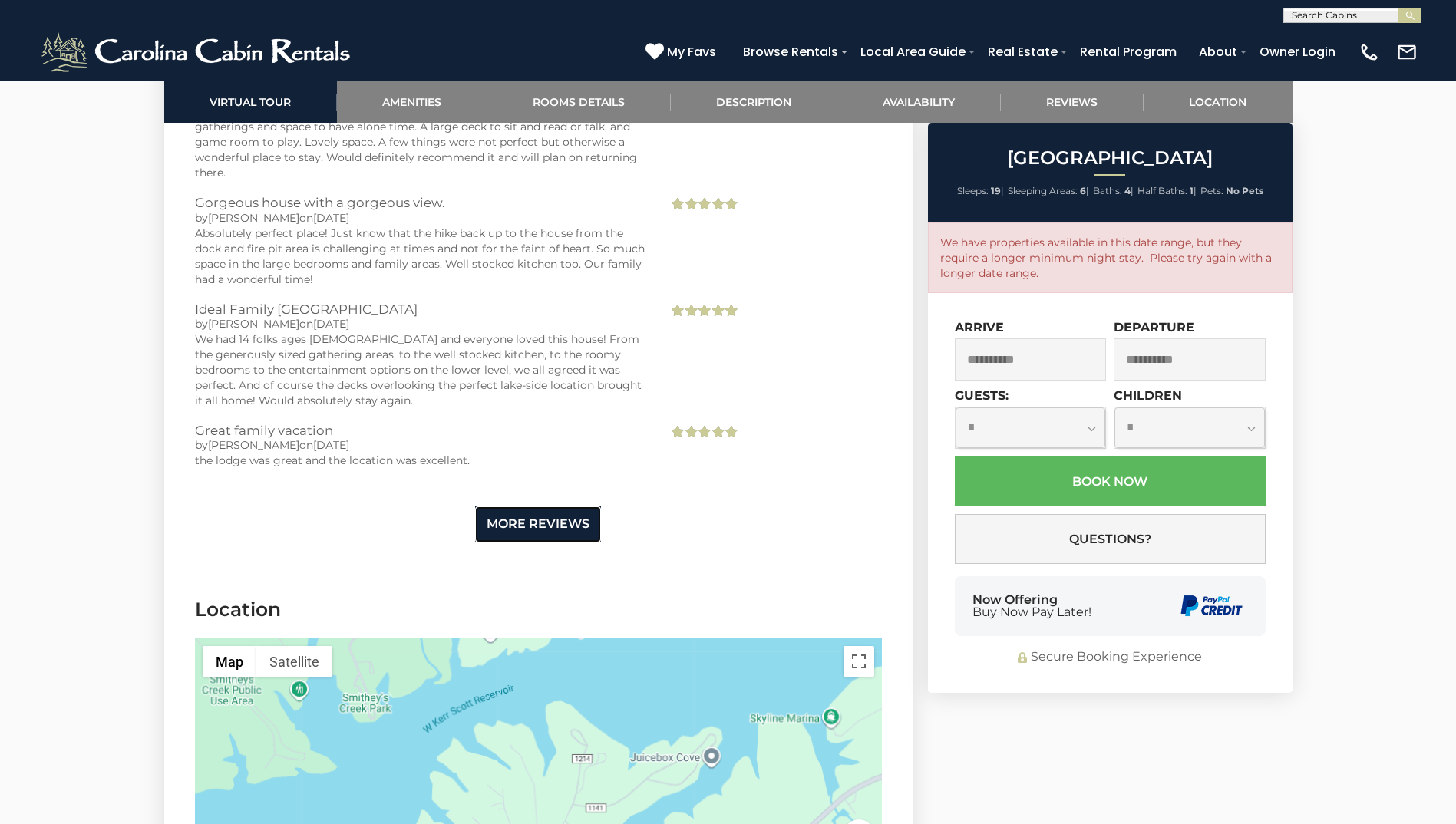
click at [531, 506] on link "More Reviews" at bounding box center [538, 525] width 126 height 36
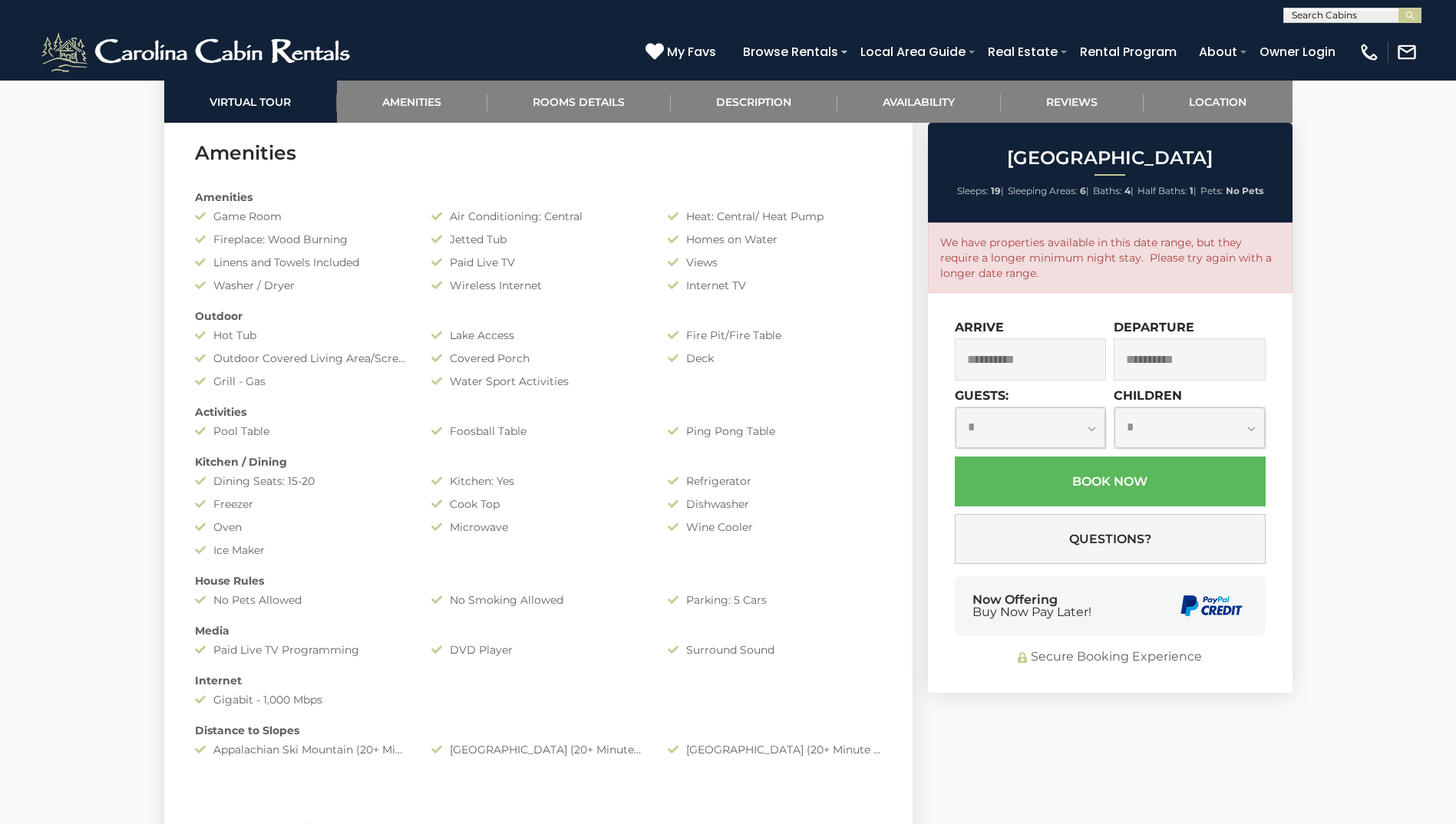
scroll to position [1142, 0]
